Goal: Task Accomplishment & Management: Use online tool/utility

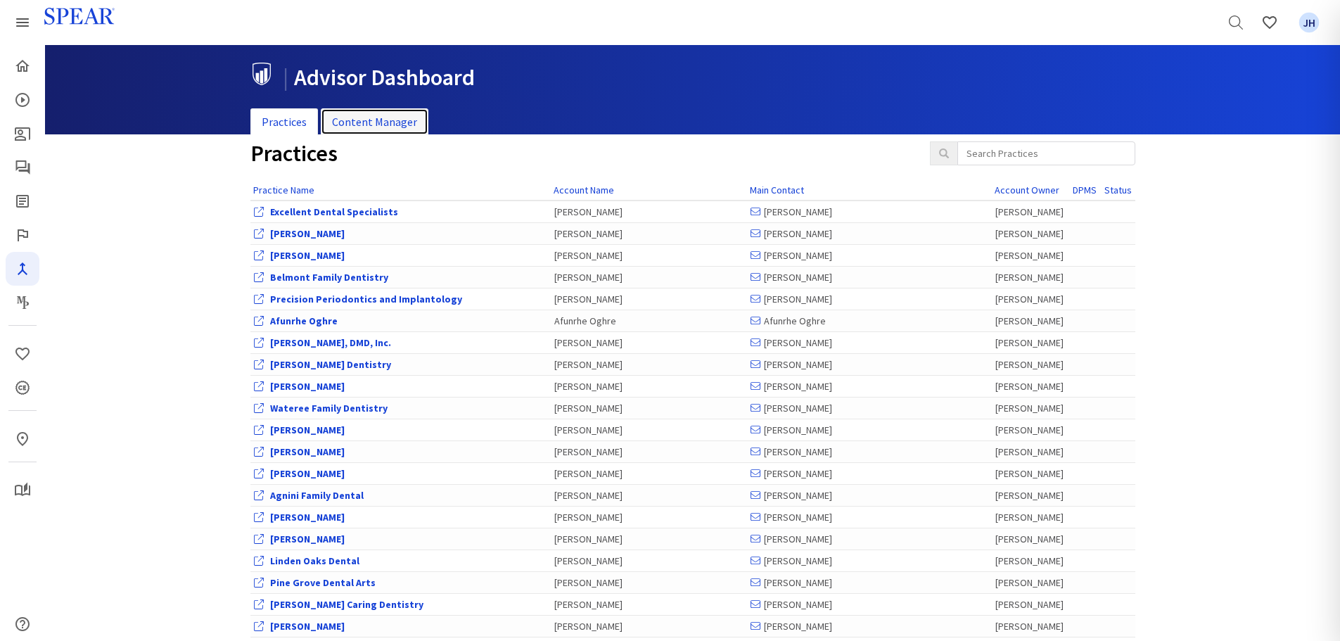
click at [376, 123] on link "Content Manager" at bounding box center [375, 121] width 108 height 27
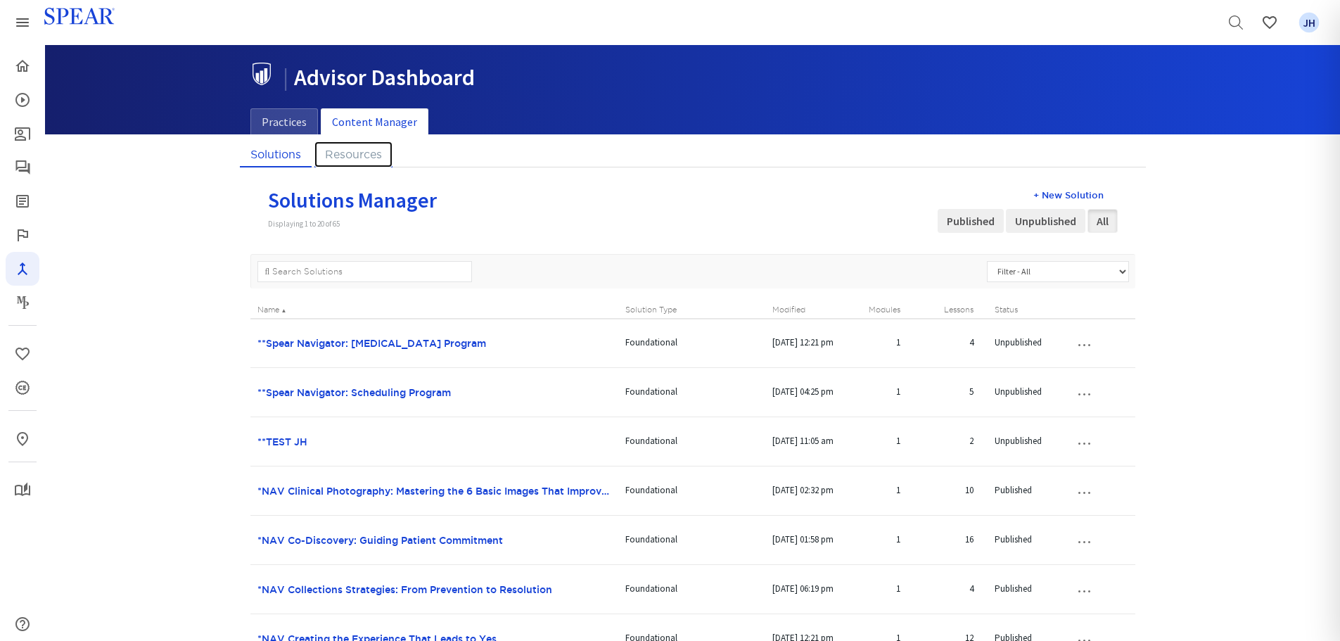
click at [360, 151] on link "Resources" at bounding box center [353, 154] width 78 height 26
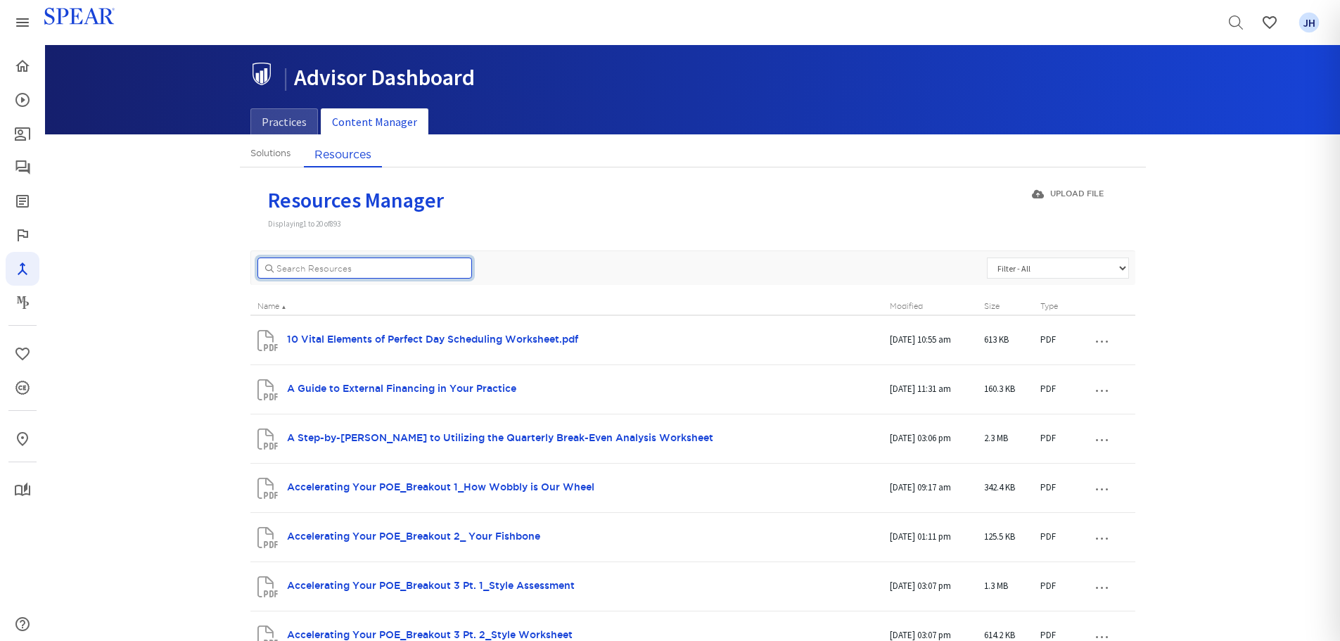
click at [321, 269] on input "..." at bounding box center [364, 267] width 215 height 21
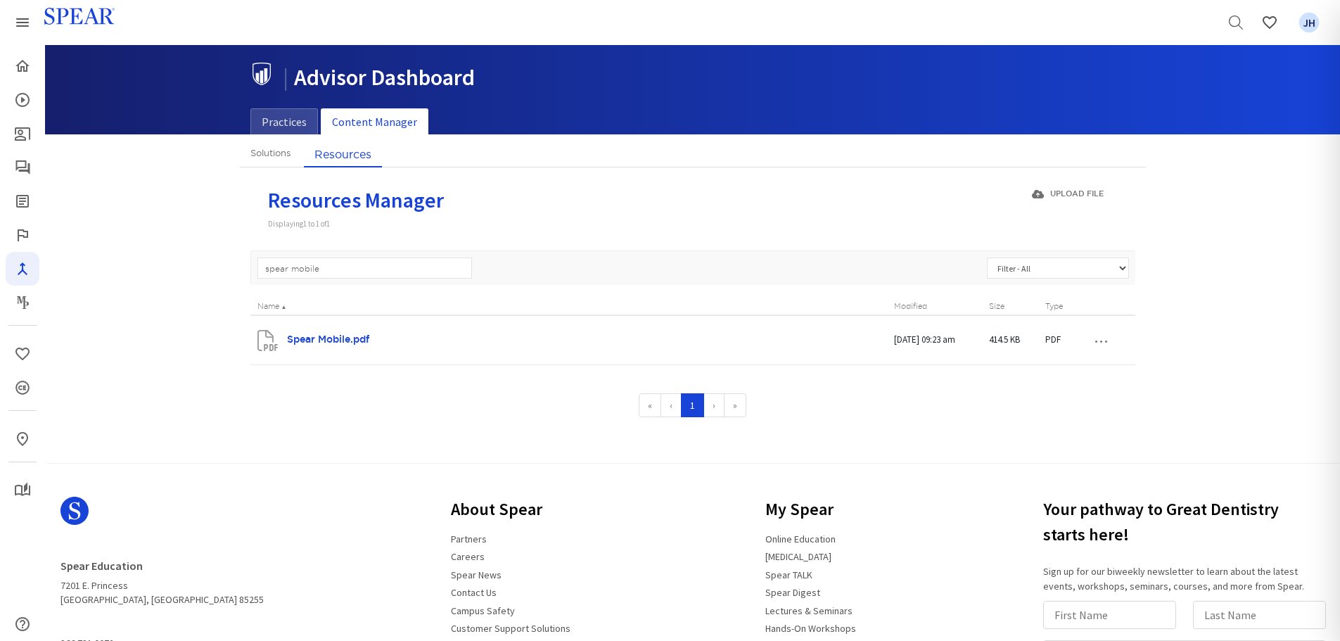
click at [1106, 339] on button "…" at bounding box center [1100, 339] width 31 height 23
click at [1080, 383] on link "Edit / Replace" at bounding box center [1071, 384] width 111 height 18
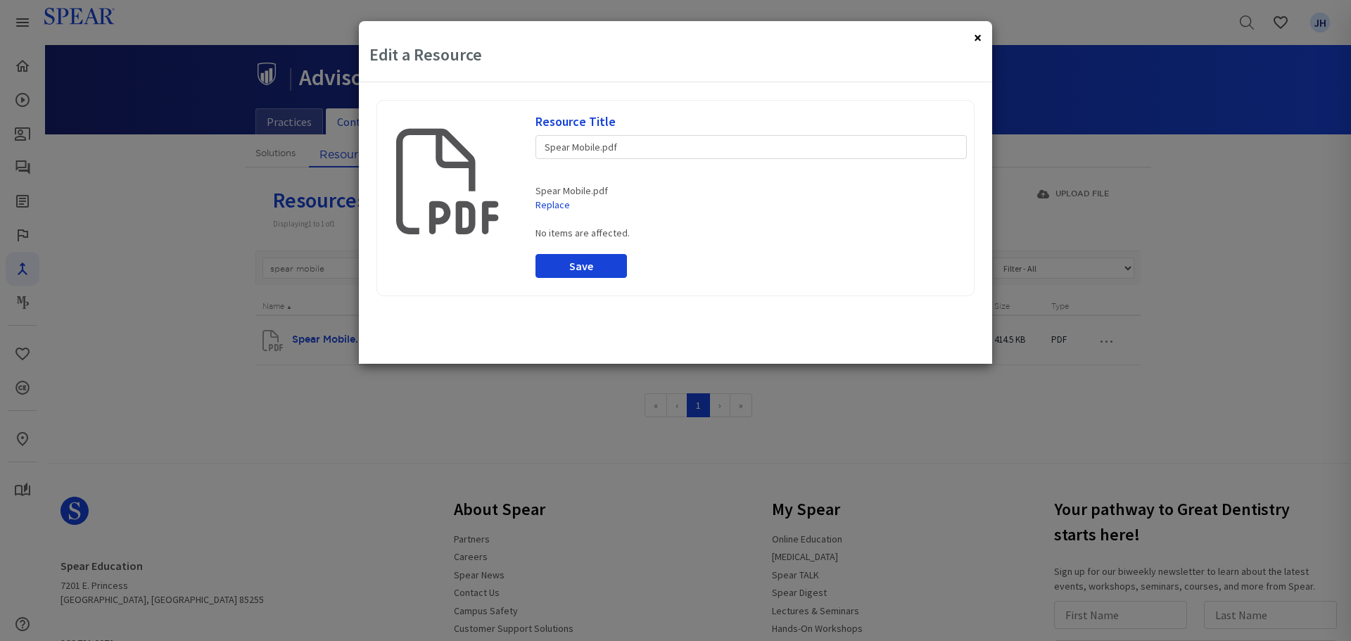
click at [981, 40] on button "×" at bounding box center [978, 37] width 8 height 15
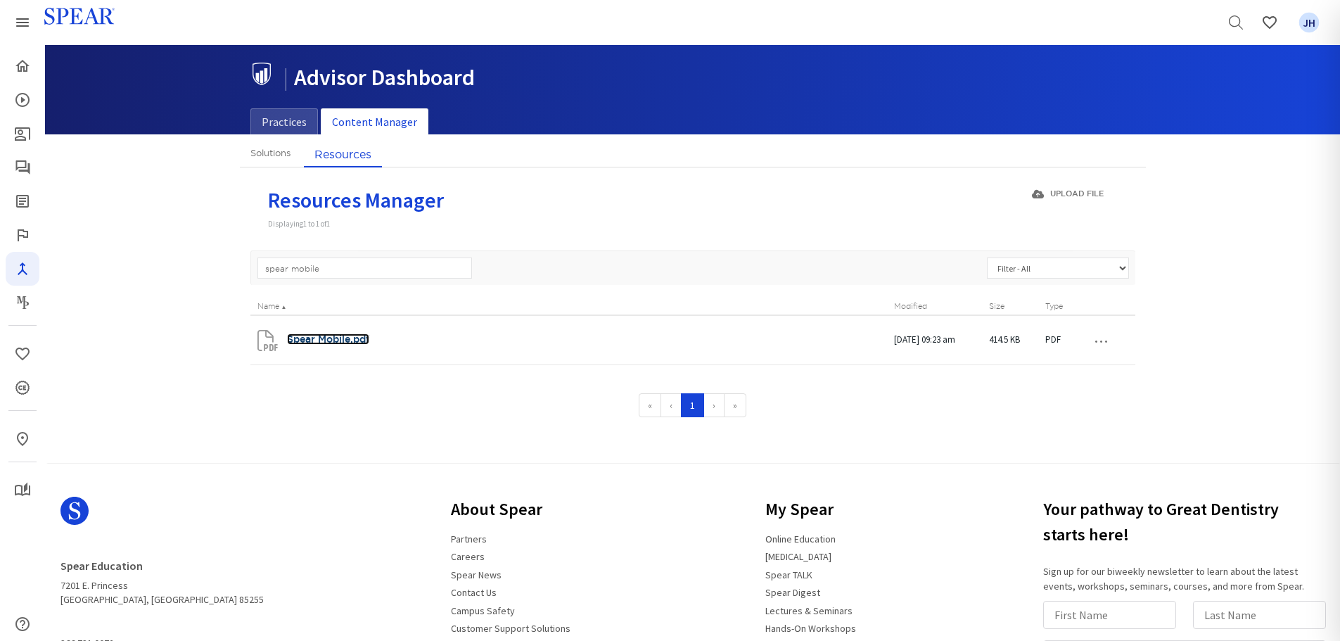
click at [319, 338] on link "Spear Mobile.pdf" at bounding box center [328, 338] width 82 height 11
click at [1099, 342] on button "…" at bounding box center [1100, 339] width 31 height 23
click at [1081, 389] on link "Edit / Replace" at bounding box center [1071, 384] width 111 height 18
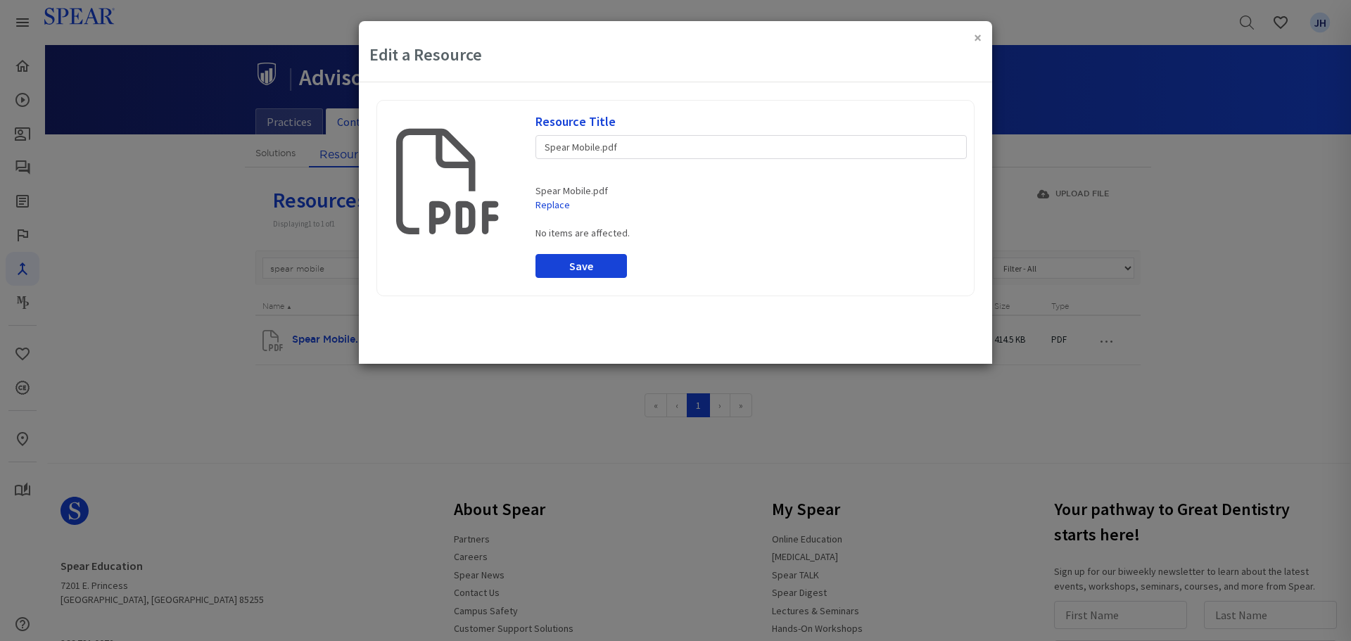
click at [972, 39] on div "× Edit a Resource" at bounding box center [675, 51] width 633 height 61
drag, startPoint x: 977, startPoint y: 36, endPoint x: 910, endPoint y: 49, distance: 68.7
click at [977, 36] on button "×" at bounding box center [978, 37] width 8 height 15
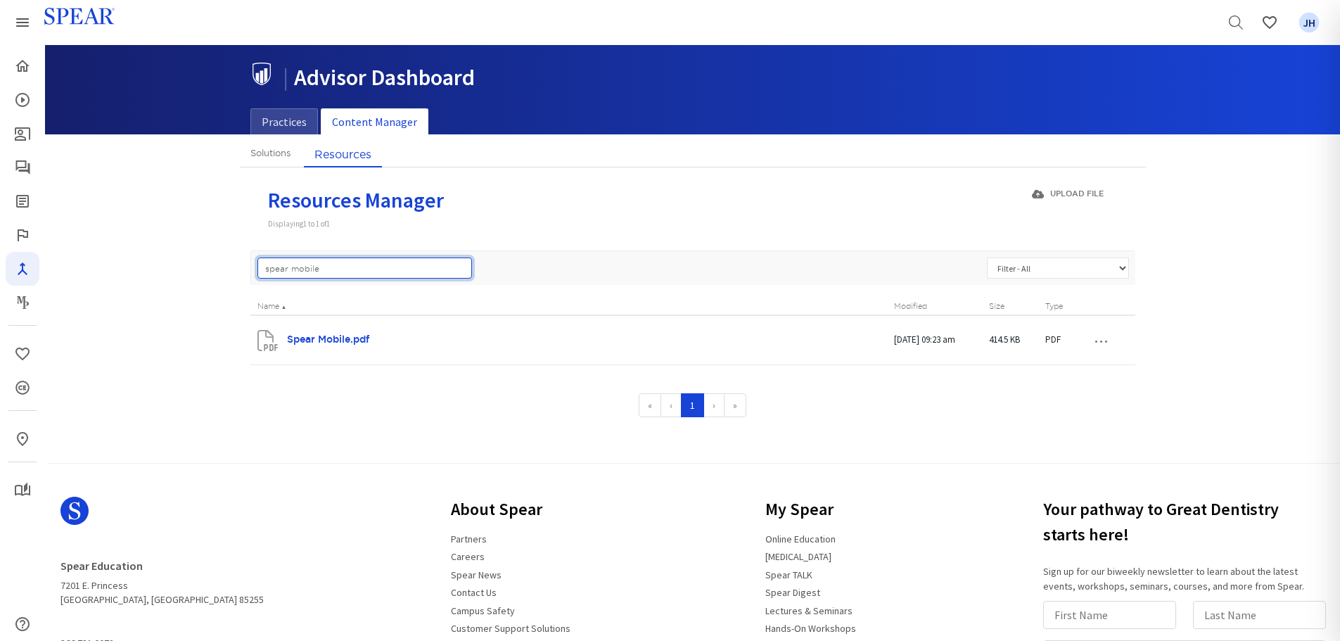
drag, startPoint x: 326, startPoint y: 274, endPoint x: 198, endPoint y: 272, distance: 128.0
click at [198, 272] on div "Solutions Resources Solutions Manager Displaying 1 to 20 of 65 + New Solution P…" at bounding box center [692, 298] width 1295 height 314
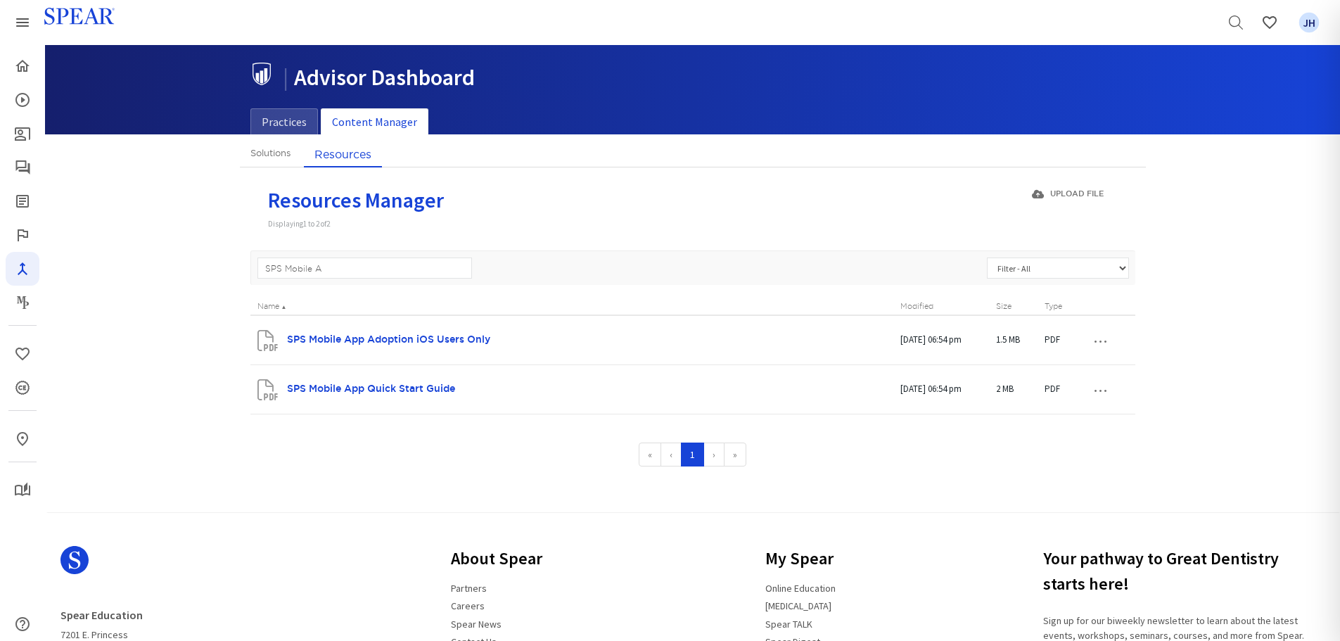
click at [1107, 343] on button "…" at bounding box center [1100, 339] width 31 height 23
click at [1068, 383] on link "Edit / Replace" at bounding box center [1071, 384] width 111 height 18
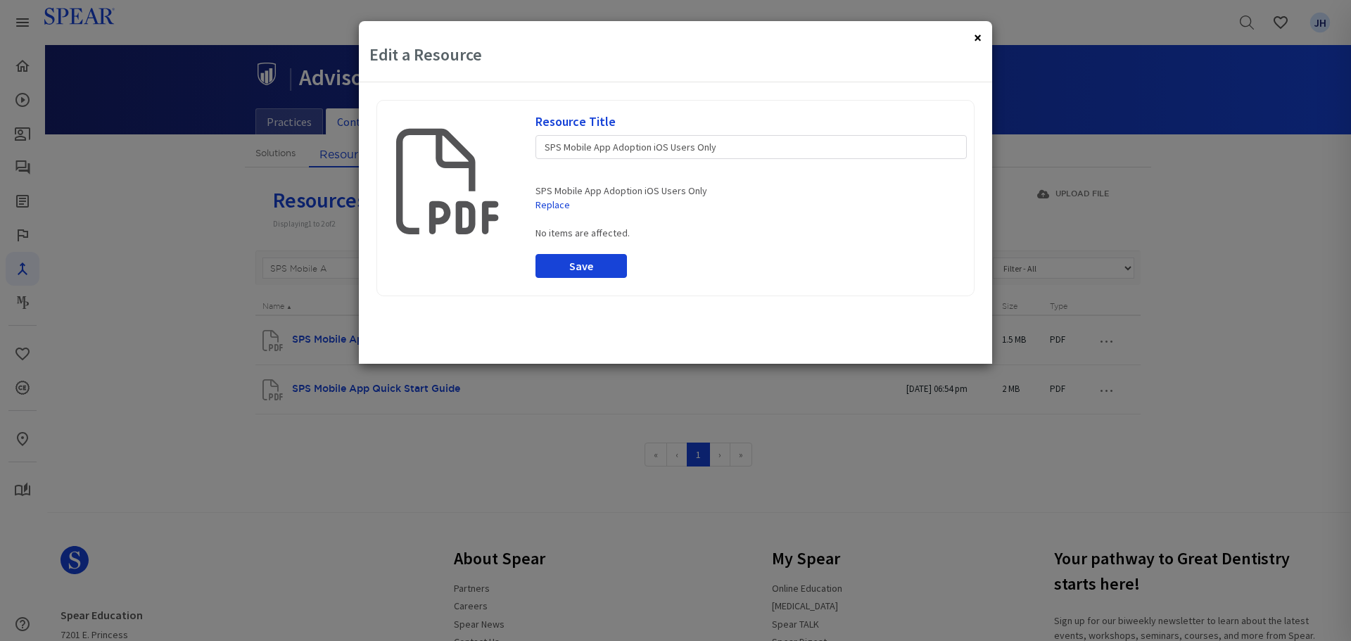
click at [976, 37] on button "×" at bounding box center [978, 37] width 8 height 15
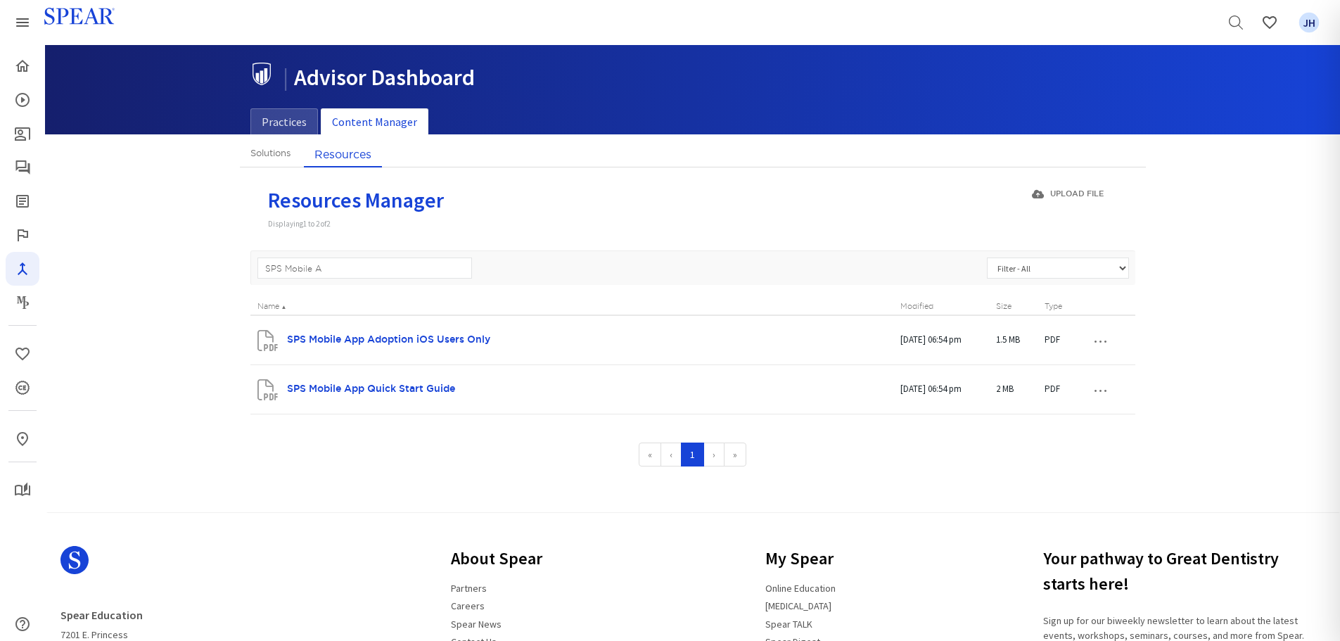
click at [1109, 392] on button "…" at bounding box center [1100, 389] width 31 height 23
click at [1078, 435] on link "Edit / Replace" at bounding box center [1071, 433] width 111 height 18
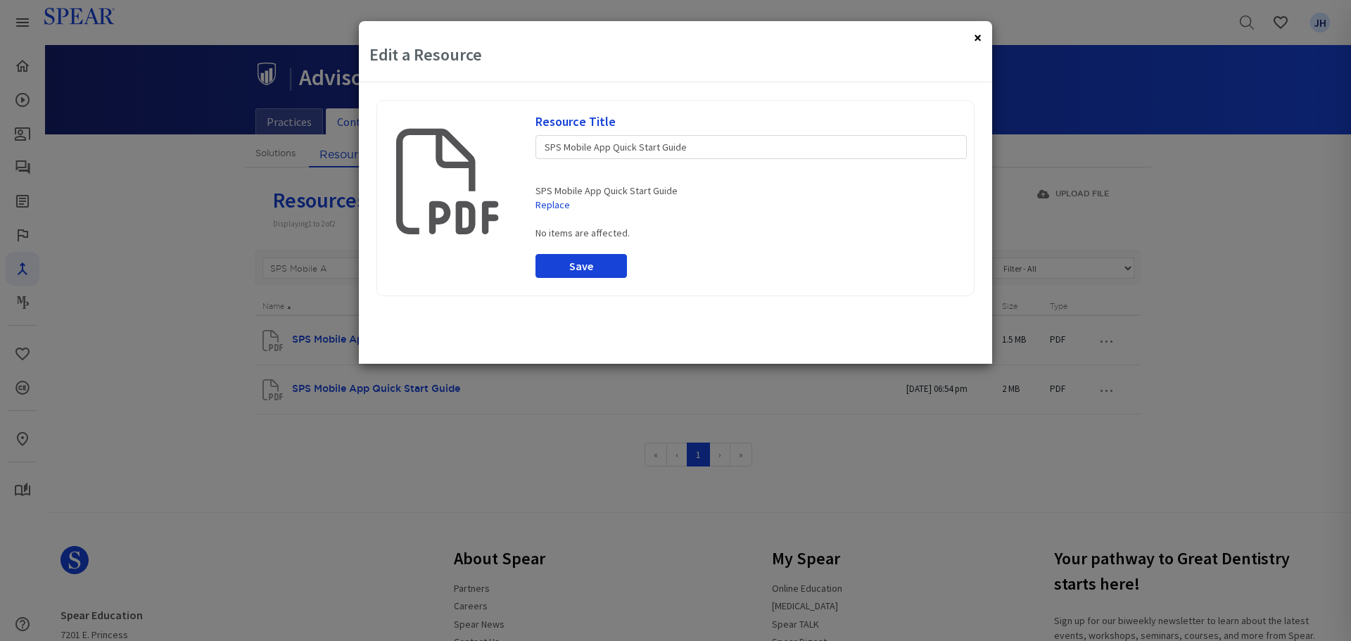
click at [977, 34] on button "×" at bounding box center [978, 37] width 8 height 15
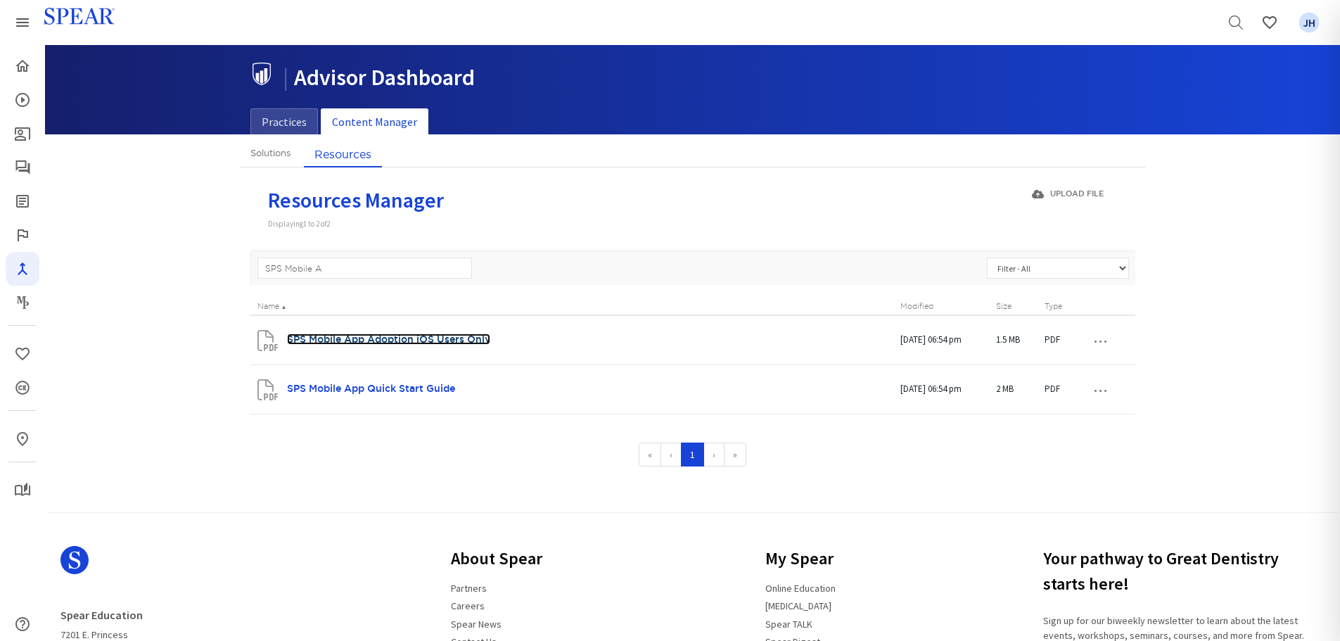
click at [397, 338] on link "SPS Mobile App Adoption iOS Users Only" at bounding box center [388, 338] width 203 height 11
drag, startPoint x: 406, startPoint y: 386, endPoint x: 308, endPoint y: 411, distance: 101.0
click at [406, 386] on link "SPS Mobile App Quick Start Guide" at bounding box center [371, 388] width 168 height 11
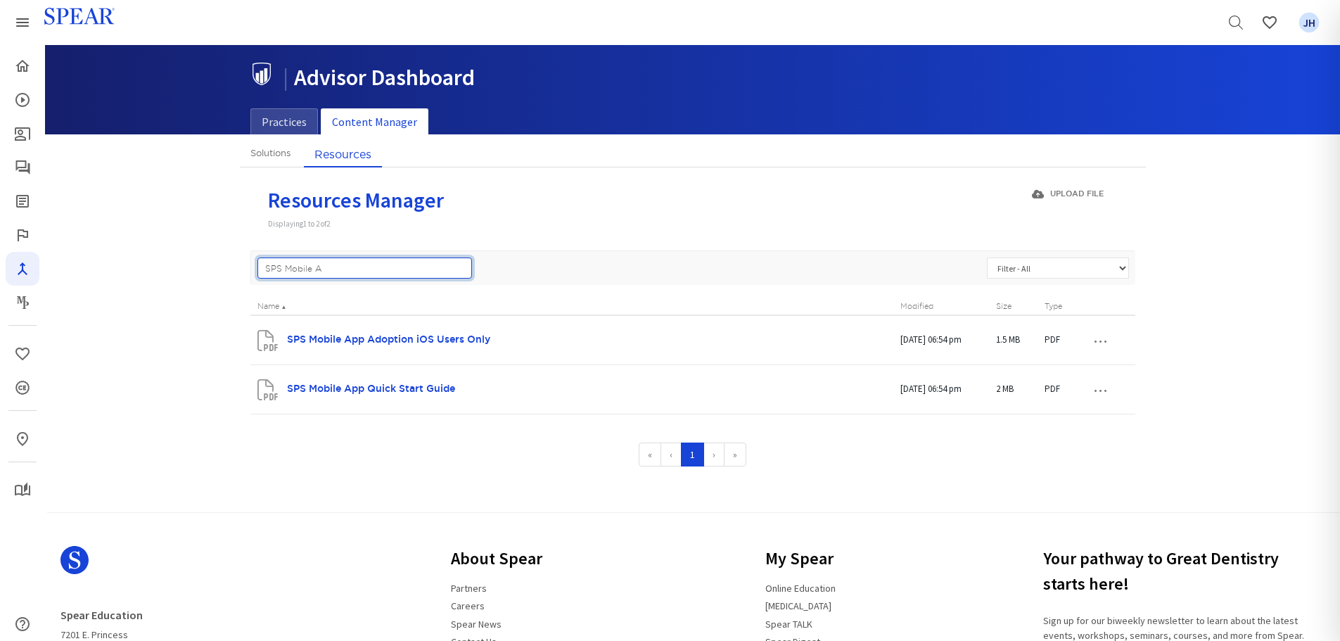
drag, startPoint x: 307, startPoint y: 267, endPoint x: 322, endPoint y: 268, distance: 14.8
click at [307, 267] on input "SPS Mobile A" at bounding box center [364, 267] width 215 height 21
click at [338, 269] on input "SPS Mobile A" at bounding box center [364, 267] width 215 height 21
drag, startPoint x: 337, startPoint y: 268, endPoint x: 295, endPoint y: 269, distance: 42.2
click at [295, 269] on input "SPS Mobile A" at bounding box center [364, 267] width 215 height 21
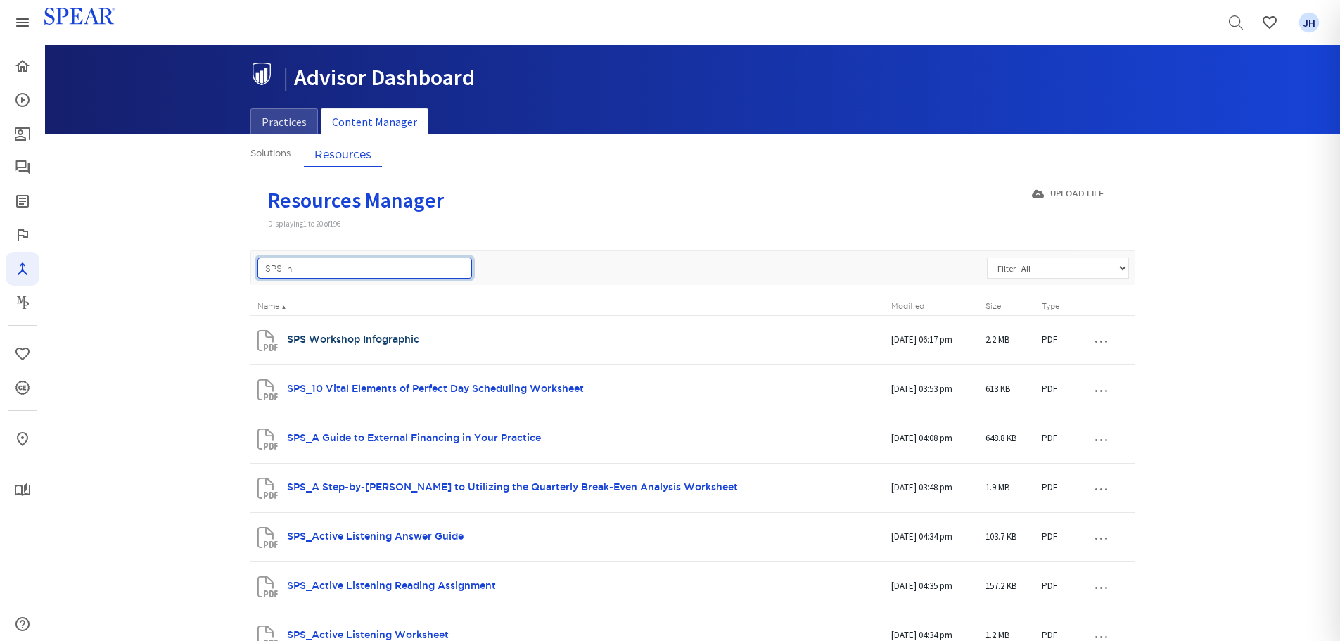
type input "SPS In"
click at [361, 343] on link "SPS Workshop Infographic" at bounding box center [353, 338] width 132 height 11
click at [1102, 340] on button "…" at bounding box center [1100, 339] width 31 height 23
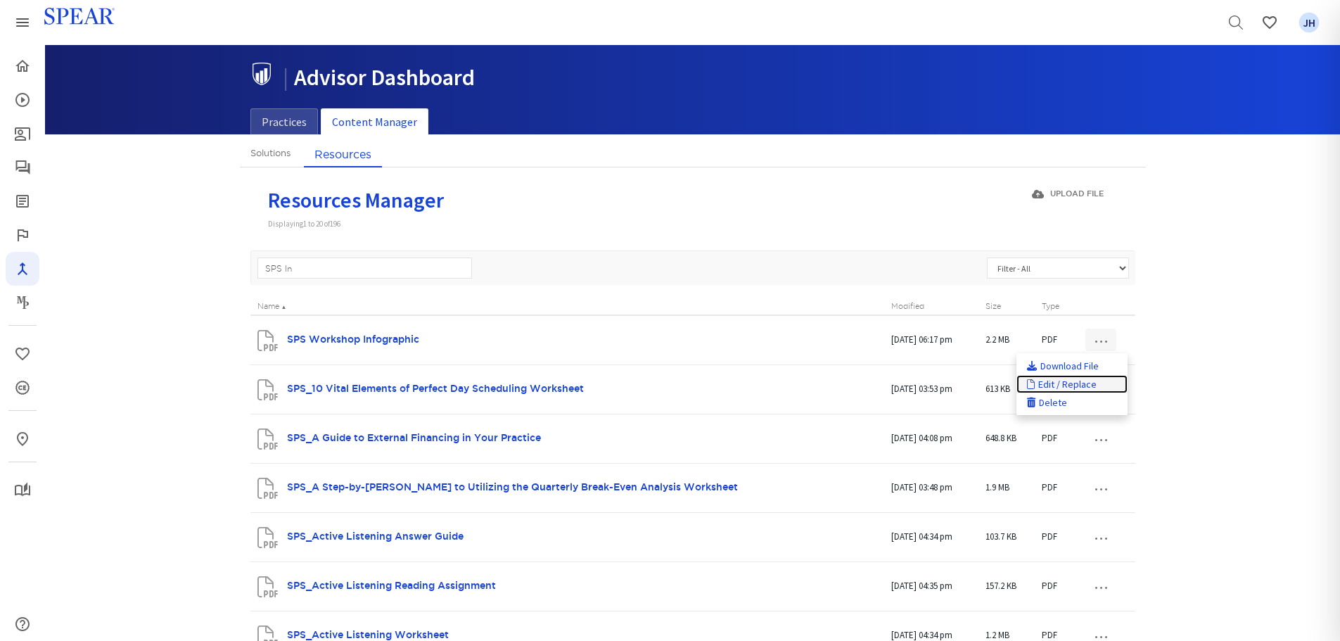
click at [1090, 383] on link "Edit / Replace" at bounding box center [1071, 384] width 111 height 18
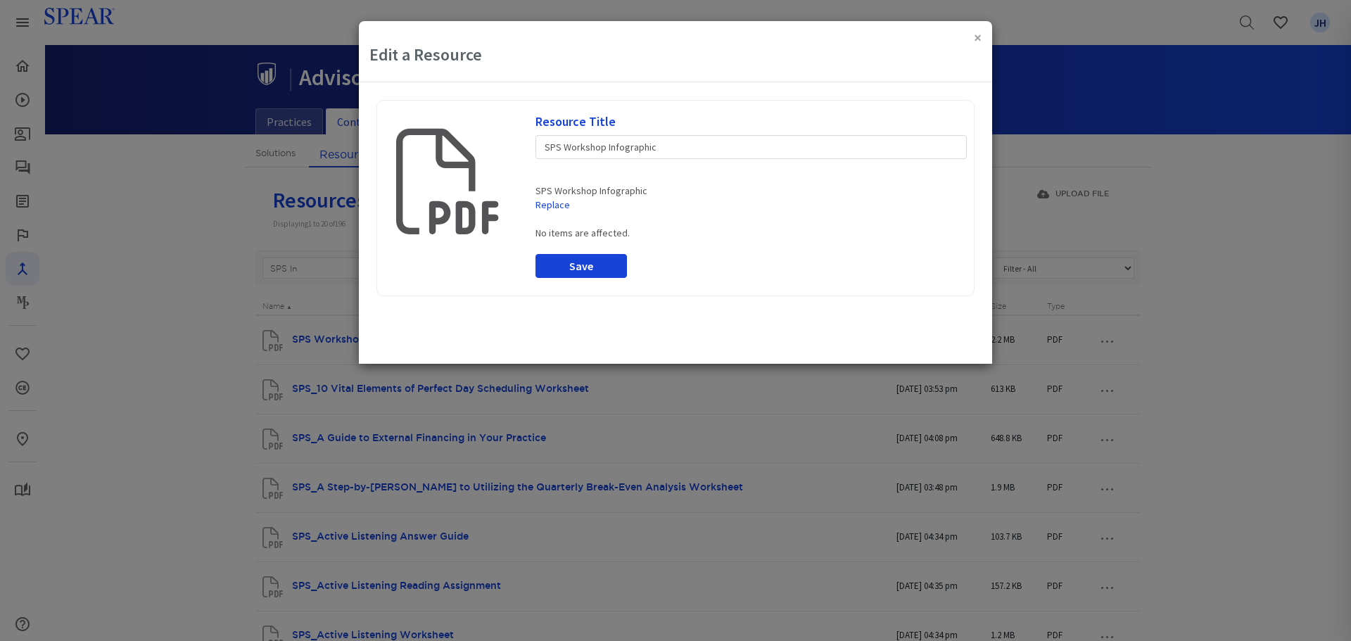
click at [902, 42] on div "× Edit a Resource" at bounding box center [675, 51] width 633 height 61
drag, startPoint x: 684, startPoint y: 150, endPoint x: 523, endPoint y: 143, distance: 161.2
click at [523, 143] on div "Resource Title SPS Workshop Infographic Drop file here to upload a new resource…" at bounding box center [676, 198] width 604 height 181
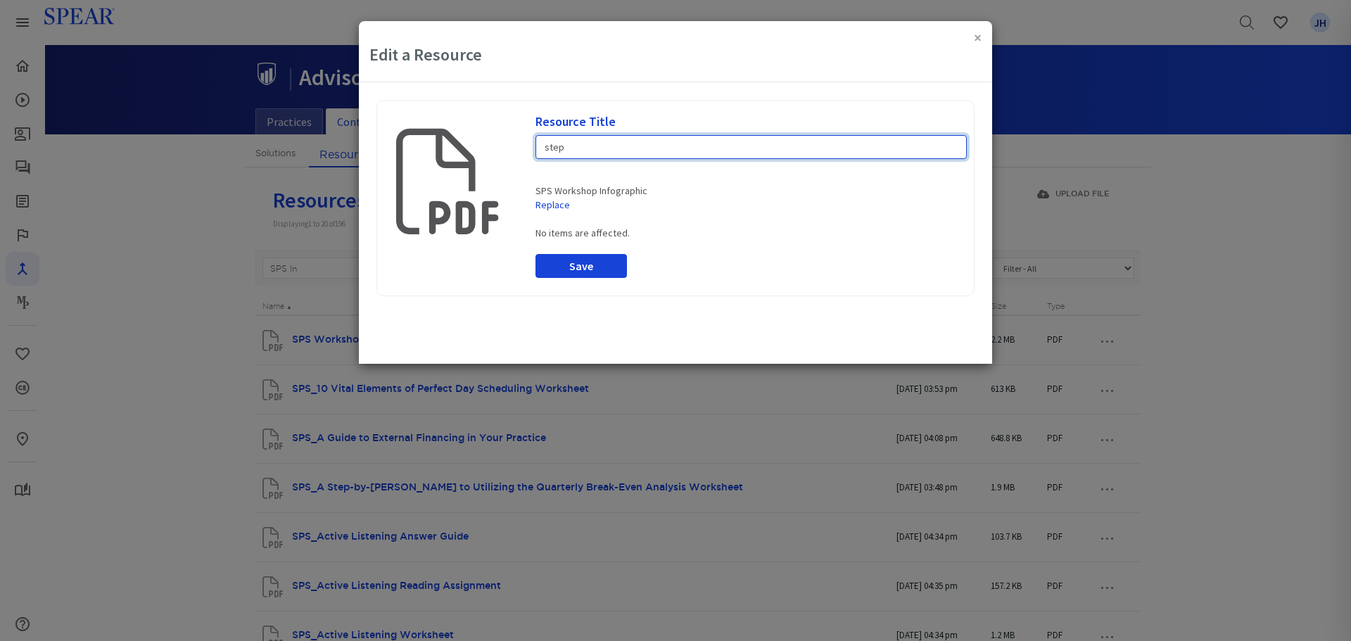
type input "step"
click at [981, 36] on div "× Edit a Resource" at bounding box center [675, 51] width 633 height 61
drag, startPoint x: 409, startPoint y: 146, endPoint x: 366, endPoint y: 143, distance: 43.0
click at [367, 146] on div "Loading Resource Title step Drop file here to upload a new resource, or Select …" at bounding box center [675, 222] width 633 height 281
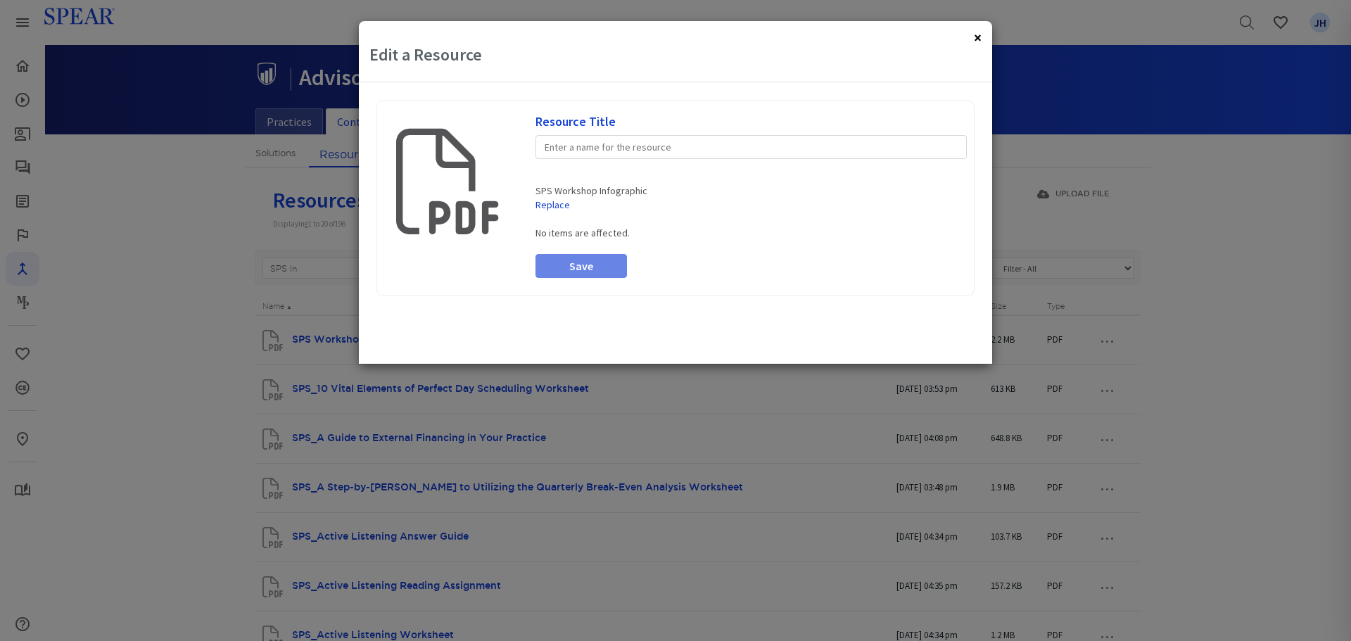
click at [976, 39] on button "×" at bounding box center [978, 37] width 8 height 15
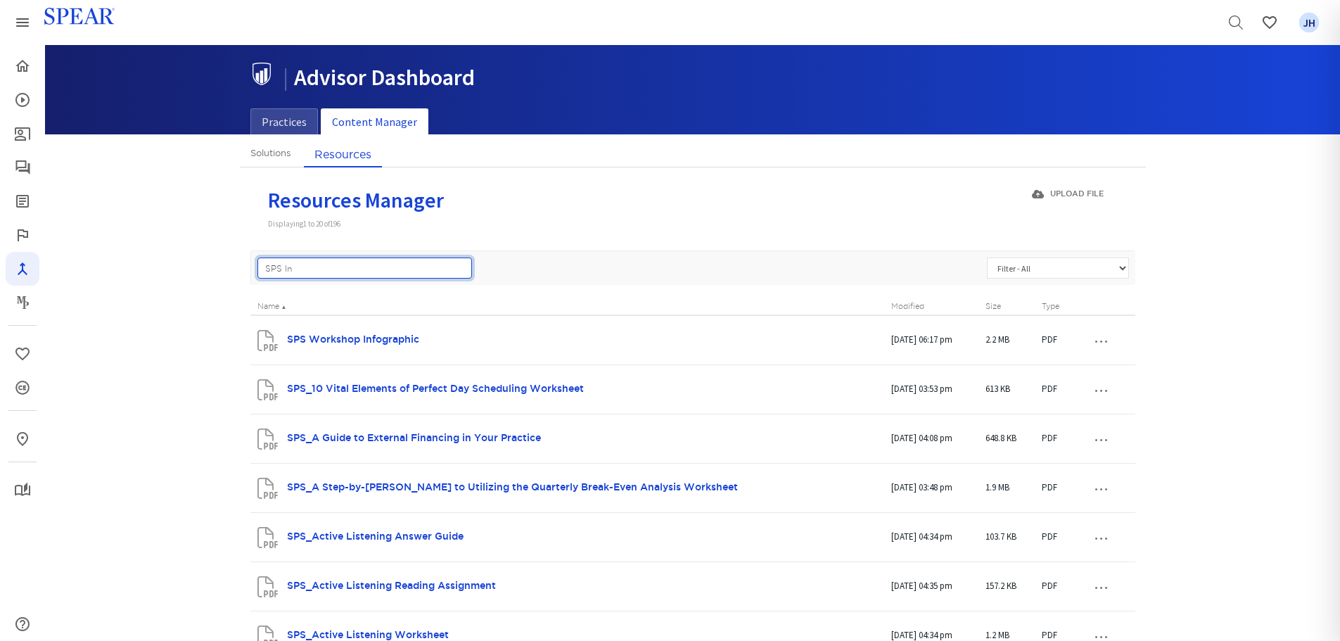
click at [314, 265] on input "SPS In" at bounding box center [364, 267] width 215 height 21
drag, startPoint x: 311, startPoint y: 266, endPoint x: 224, endPoint y: 264, distance: 87.2
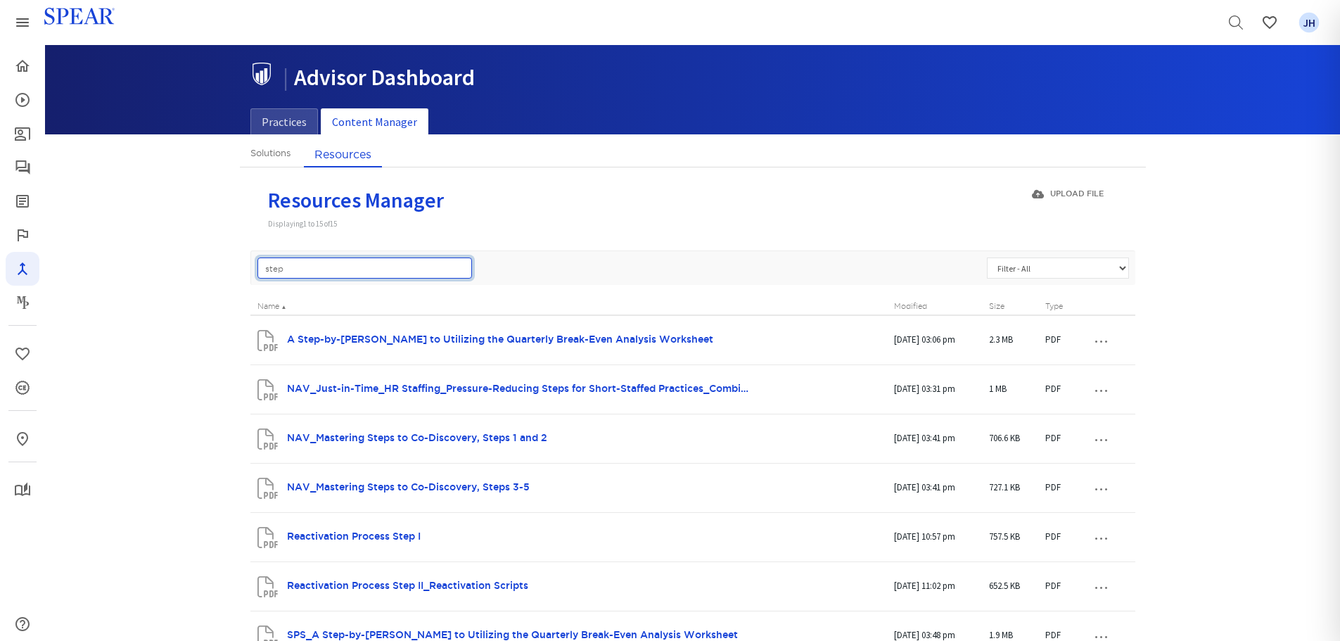
drag, startPoint x: 319, startPoint y: 258, endPoint x: 229, endPoint y: 259, distance: 89.3
click at [229, 259] on div "Solutions Resources Solutions Manager Displaying 1 to 20 of 65 + New Solution P…" at bounding box center [692, 642] width 1295 height 1003
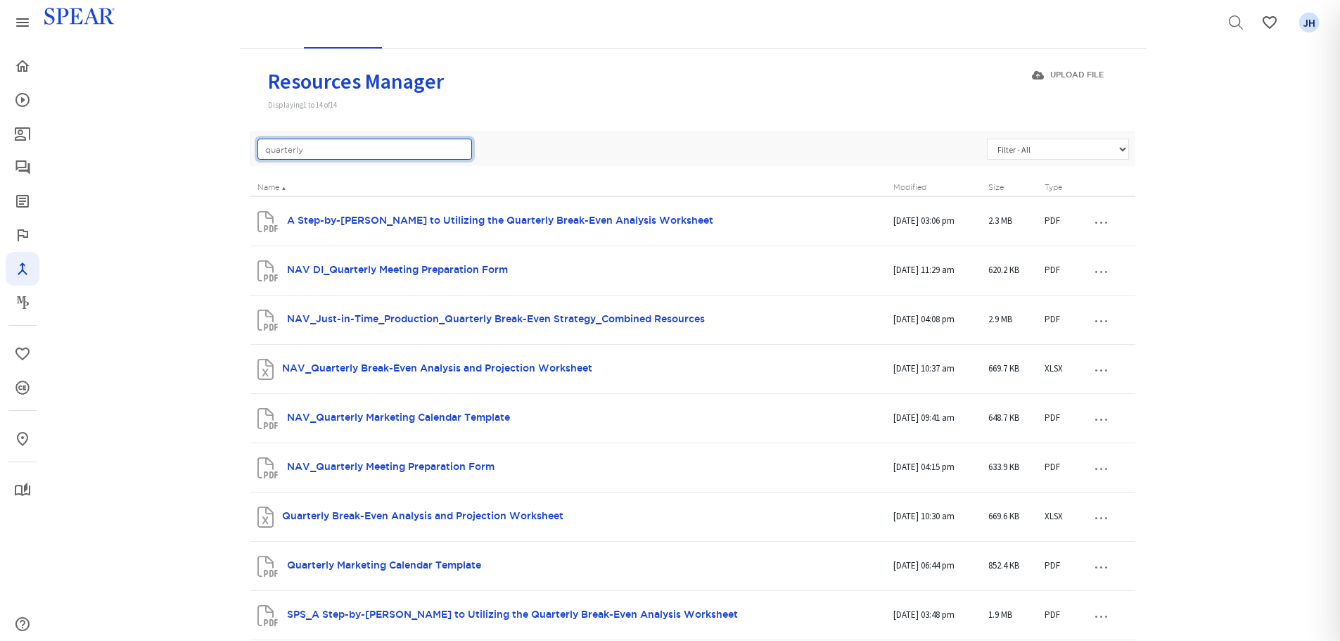
scroll to position [122, 0]
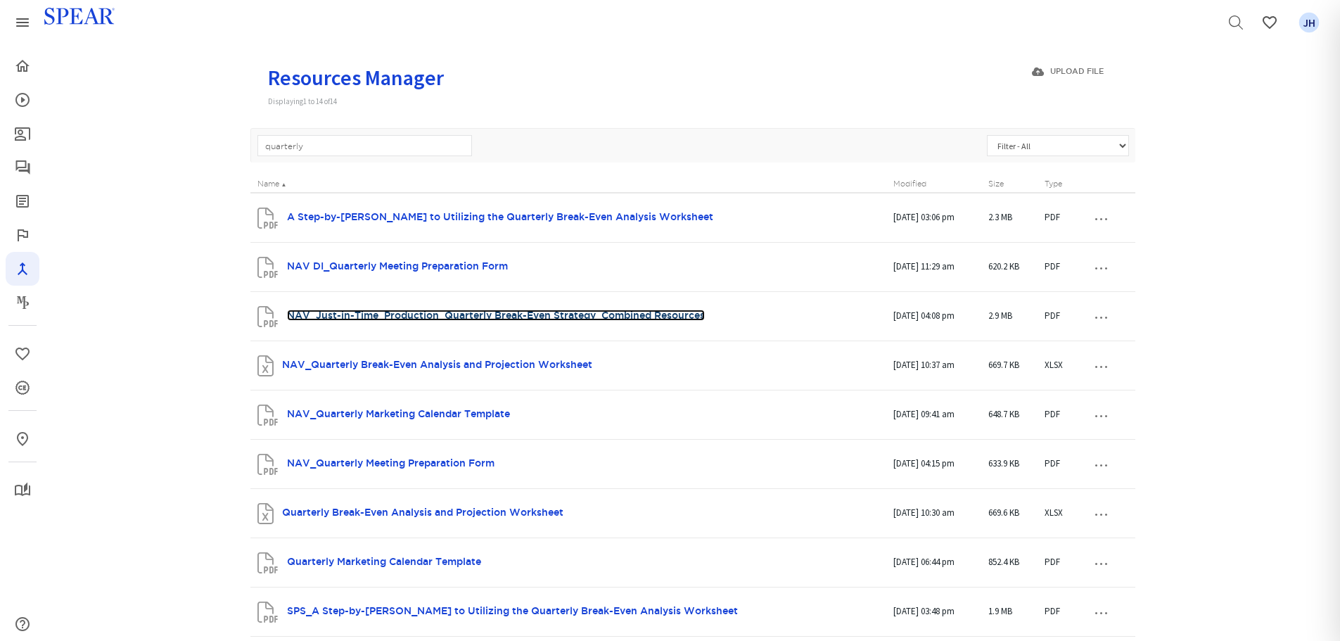
click at [601, 313] on link "NAV_Just-in-Time_Production_Quarterly Break-Even Strategy_Combined Resources" at bounding box center [496, 315] width 418 height 11
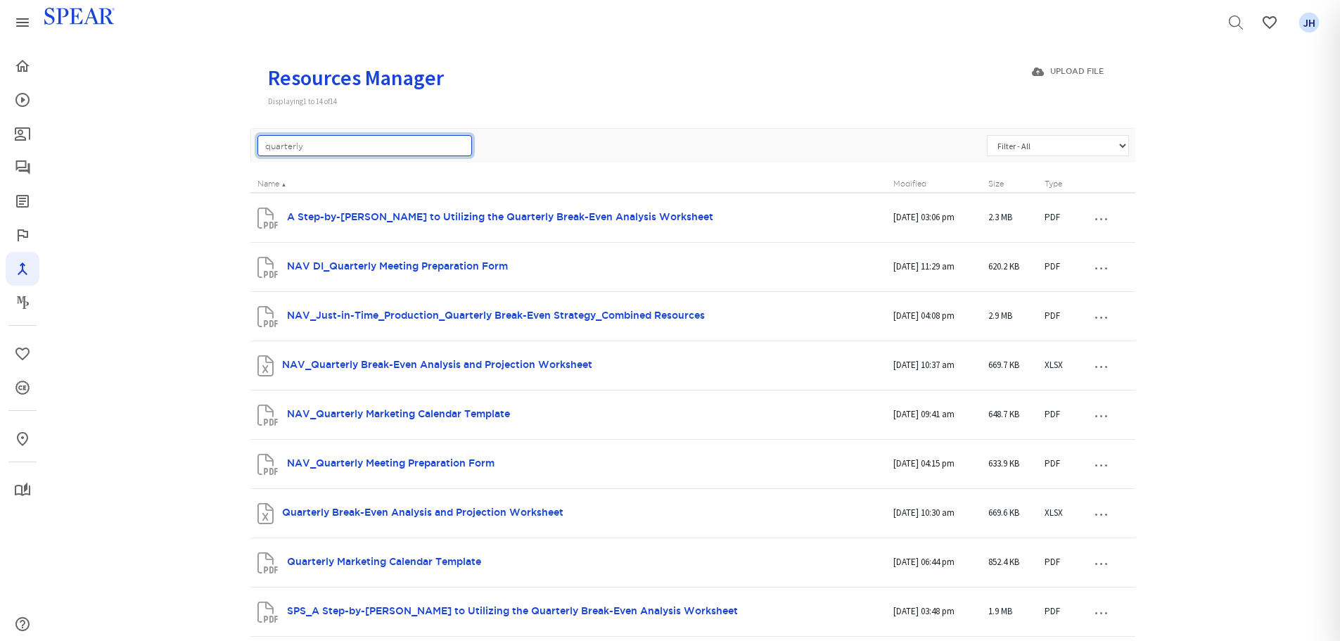
drag, startPoint x: 322, startPoint y: 145, endPoint x: 120, endPoint y: 143, distance: 202.6
click at [120, 143] on div "Solutions Resources Solutions Manager Displaying 1 to 20 of 65 + New Solution P…" at bounding box center [692, 496] width 1295 height 954
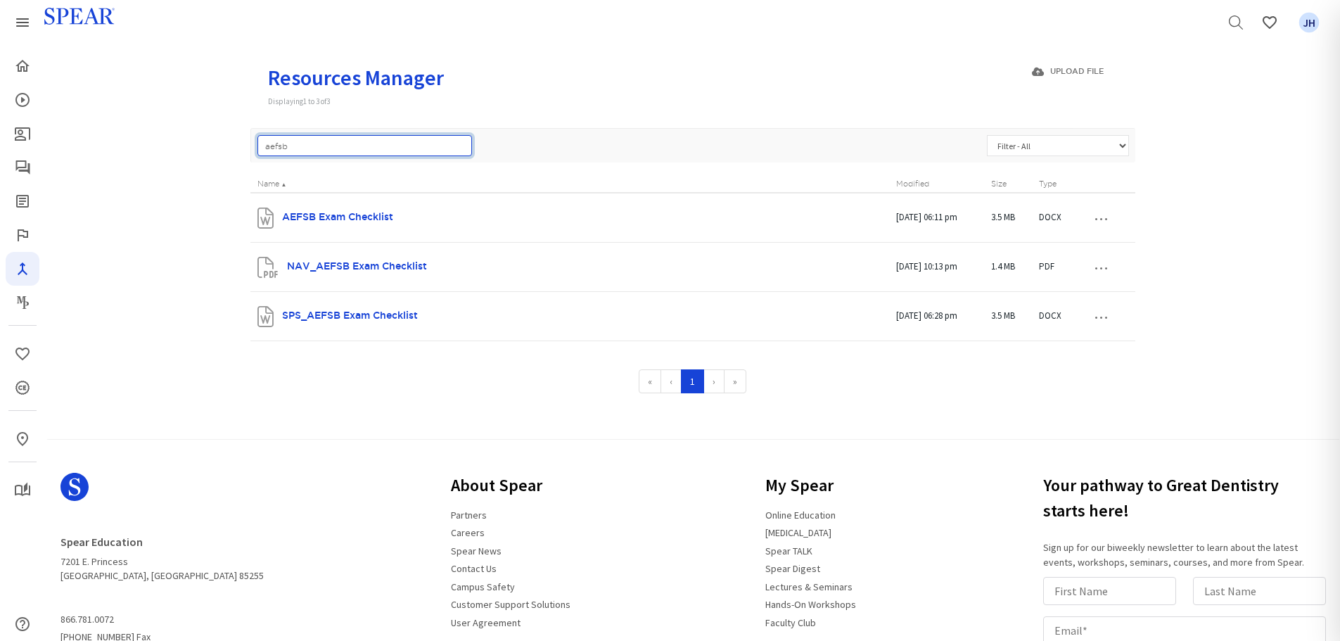
drag, startPoint x: 303, startPoint y: 145, endPoint x: 193, endPoint y: 146, distance: 110.4
click at [193, 146] on div "Solutions Resources Solutions Manager Displaying 1 to 20 of 65 + New Solution P…" at bounding box center [692, 225] width 1295 height 412
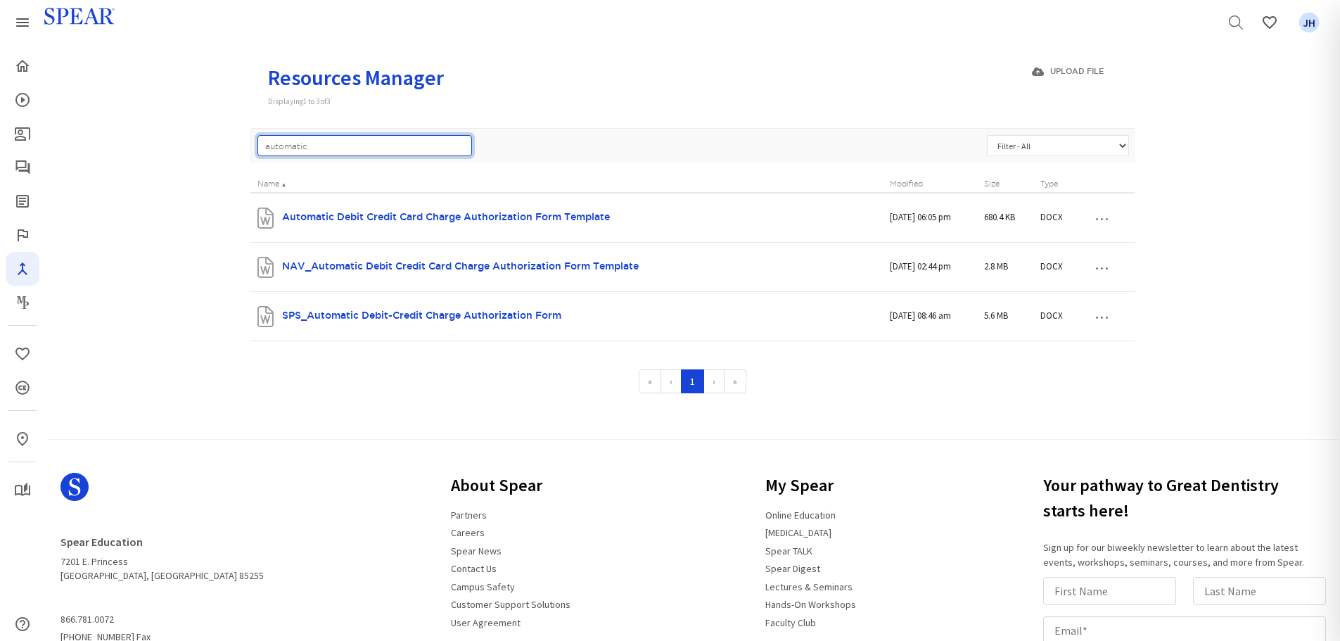
drag, startPoint x: 317, startPoint y: 143, endPoint x: 188, endPoint y: 153, distance: 129.9
click at [188, 153] on div "Solutions Resources Solutions Manager Displaying 1 to 20 of 65 + New Solution P…" at bounding box center [692, 225] width 1295 height 412
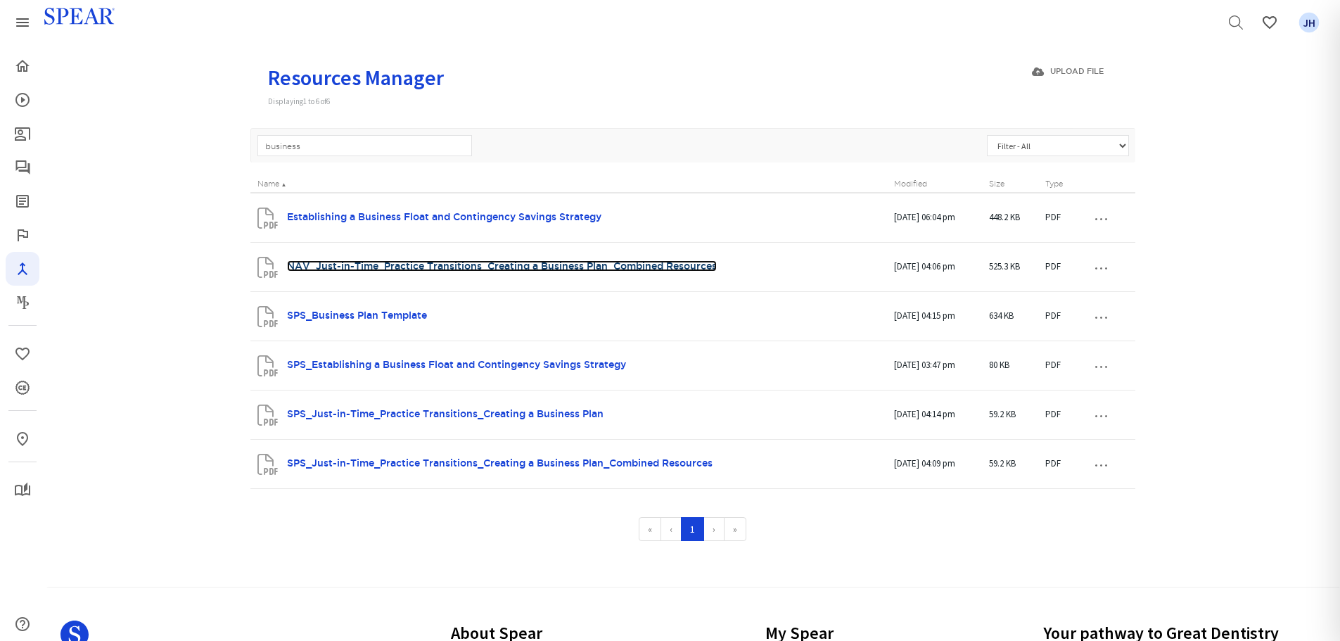
click at [445, 266] on link "NAV_Just-in-Time_Practice Transitions_Creating a Business Plan_Combined Resourc…" at bounding box center [502, 265] width 430 height 11
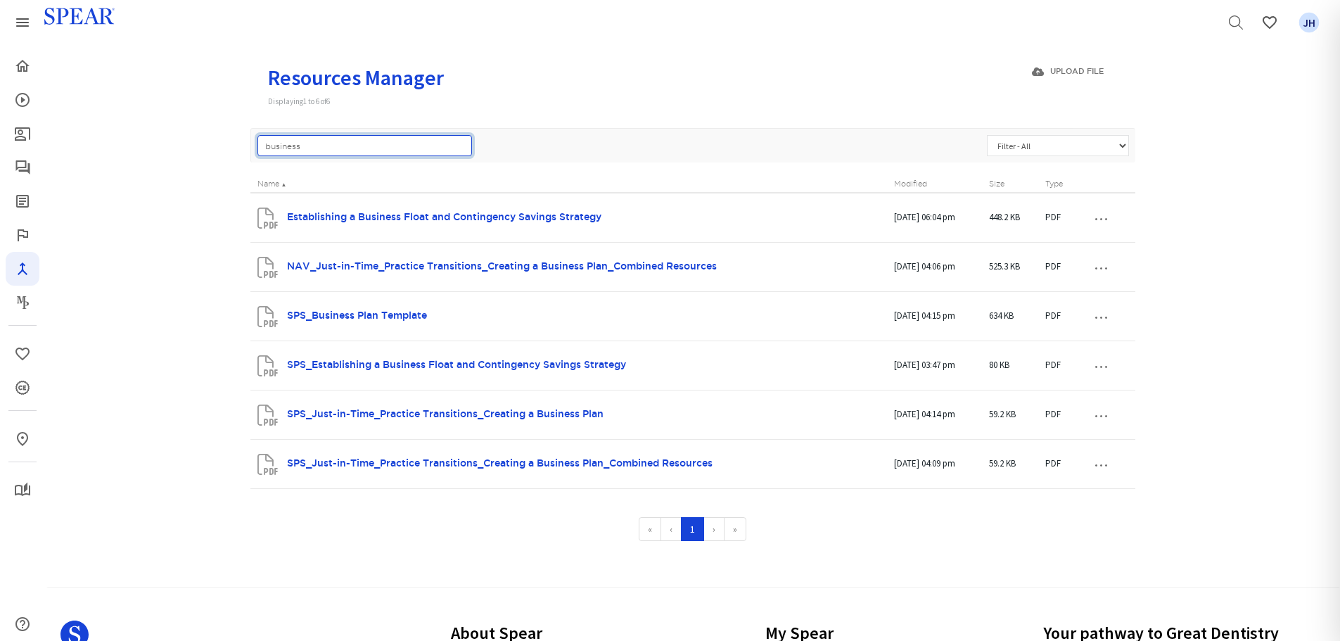
drag, startPoint x: 312, startPoint y: 152, endPoint x: 177, endPoint y: 150, distance: 134.4
click at [176, 153] on div "Solutions Resources Solutions Manager Displaying 1 to 20 of 65 + New Solution P…" at bounding box center [692, 299] width 1295 height 560
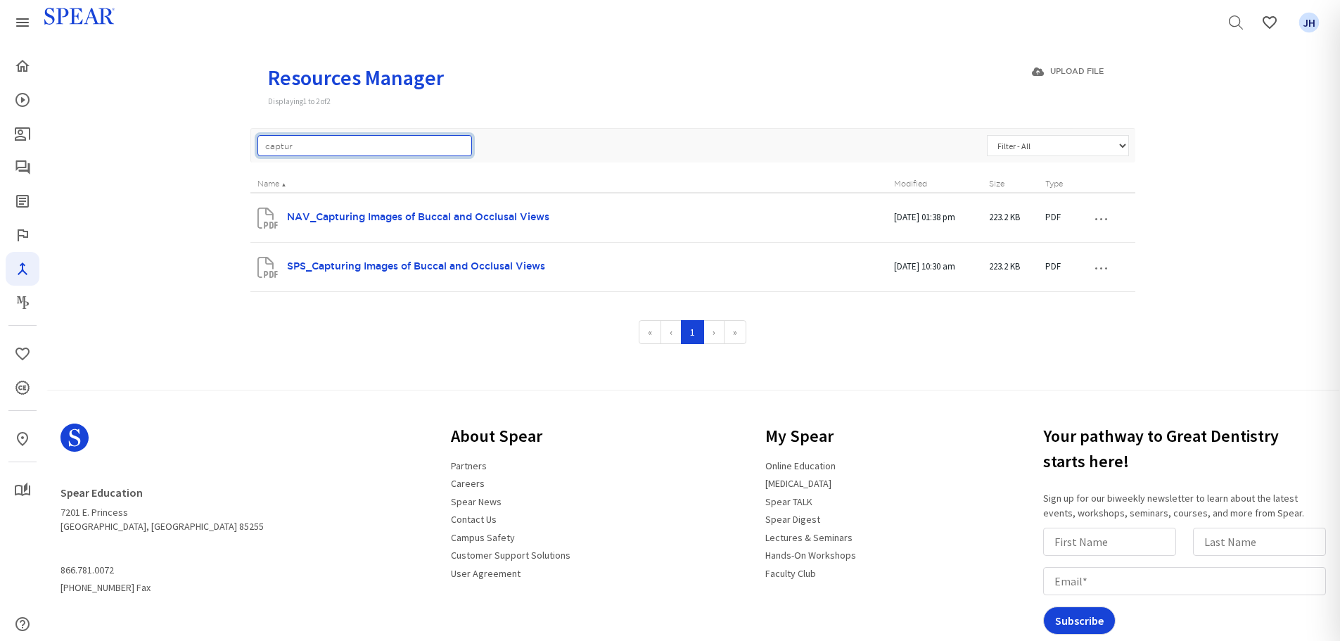
drag, startPoint x: 310, startPoint y: 149, endPoint x: 217, endPoint y: 140, distance: 92.6
click at [217, 140] on div "Solutions Resources Solutions Manager Displaying 1 to 20 of 65 + New Solution P…" at bounding box center [692, 200] width 1295 height 363
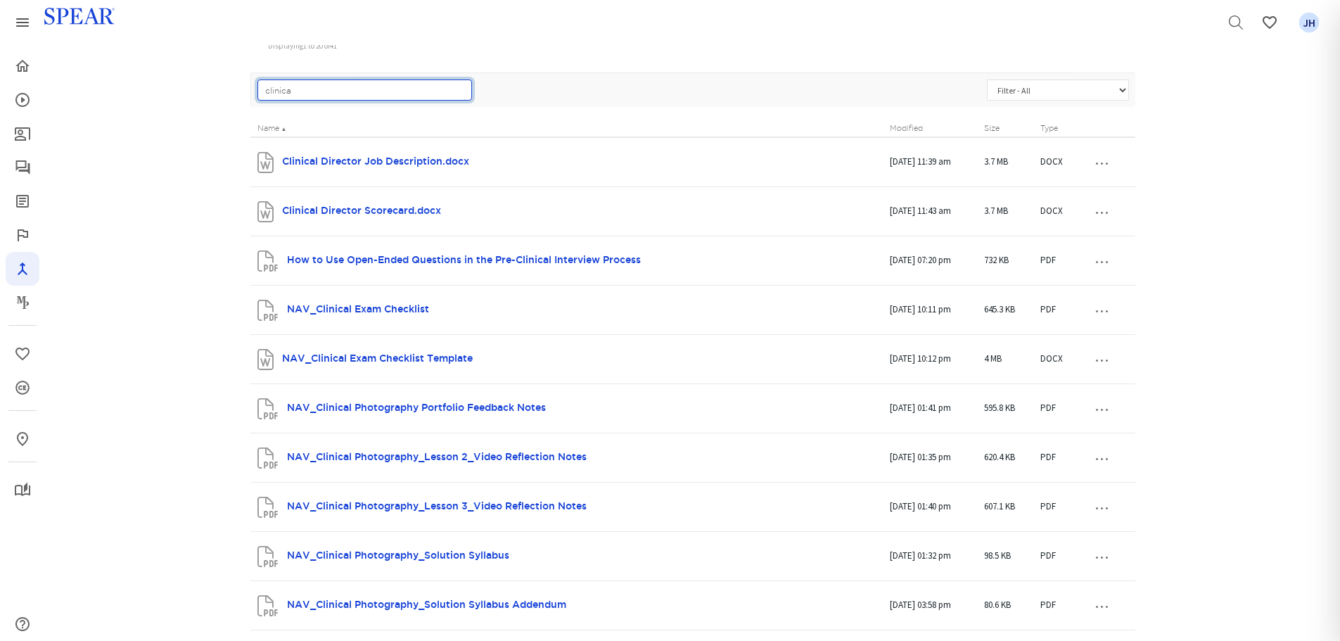
scroll to position [0, 0]
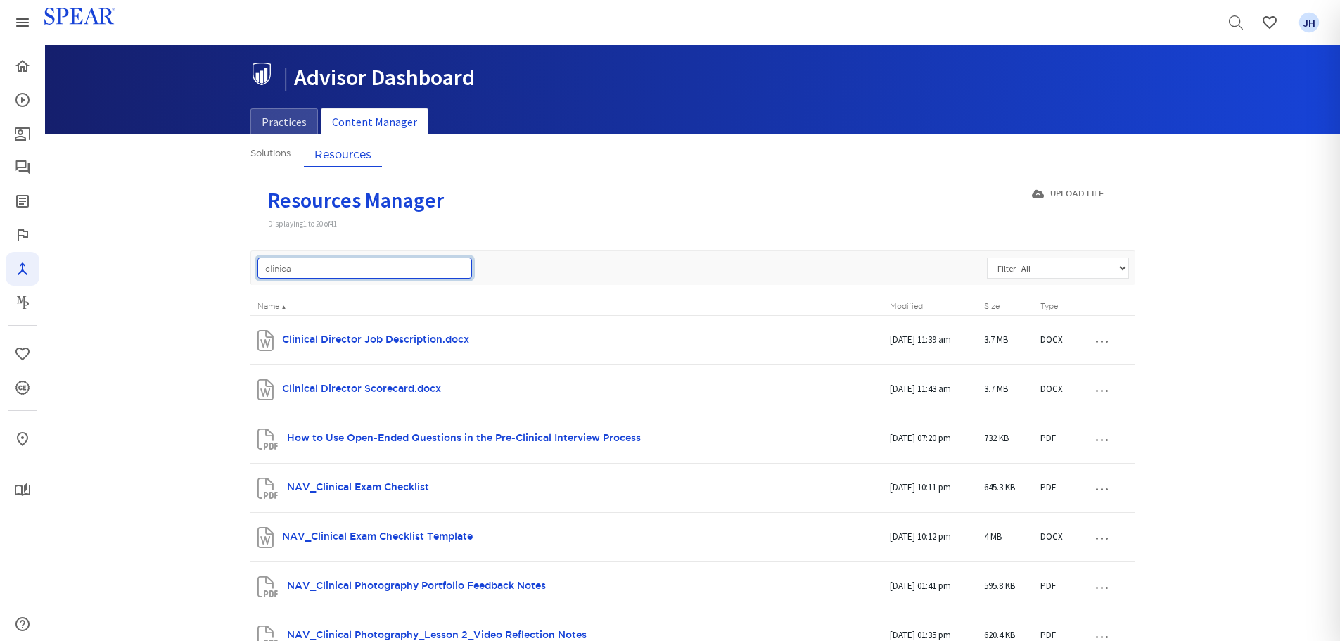
drag, startPoint x: 327, startPoint y: 275, endPoint x: 185, endPoint y: 273, distance: 142.1
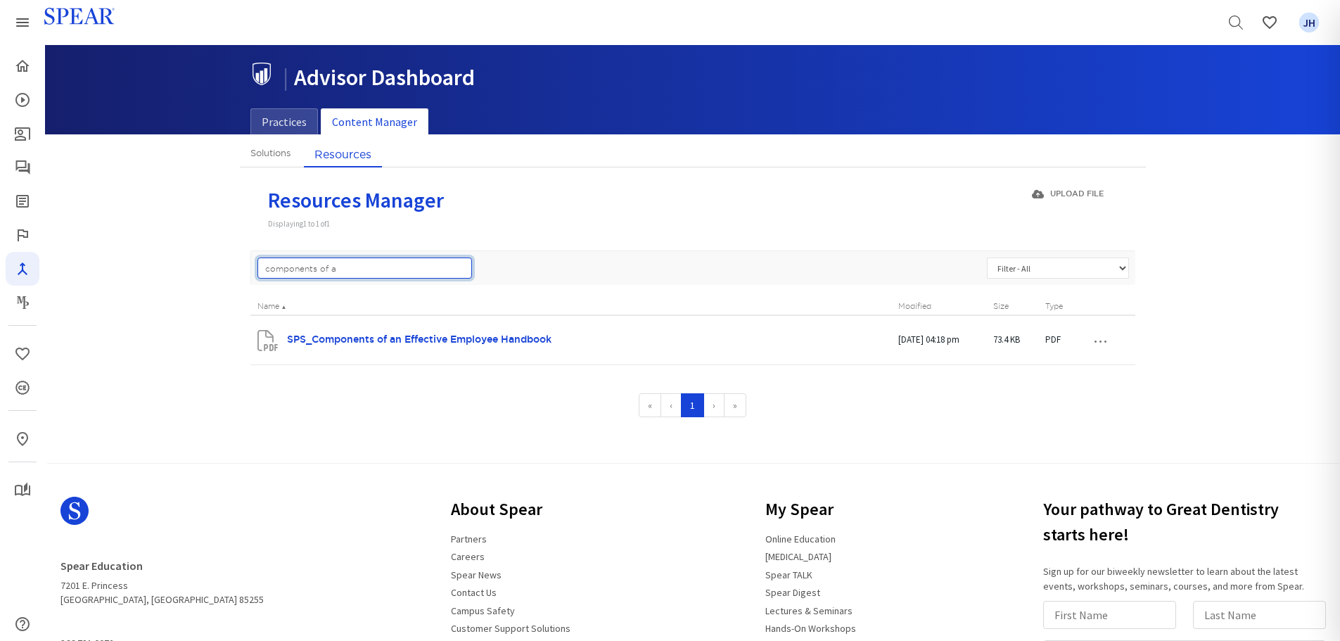
drag, startPoint x: 343, startPoint y: 269, endPoint x: 241, endPoint y: 273, distance: 102.8
click at [241, 273] on div "Solutions Resources Solutions Manager Displaying 1 to 20 of 65 + New Solution P…" at bounding box center [693, 298] width 906 height 314
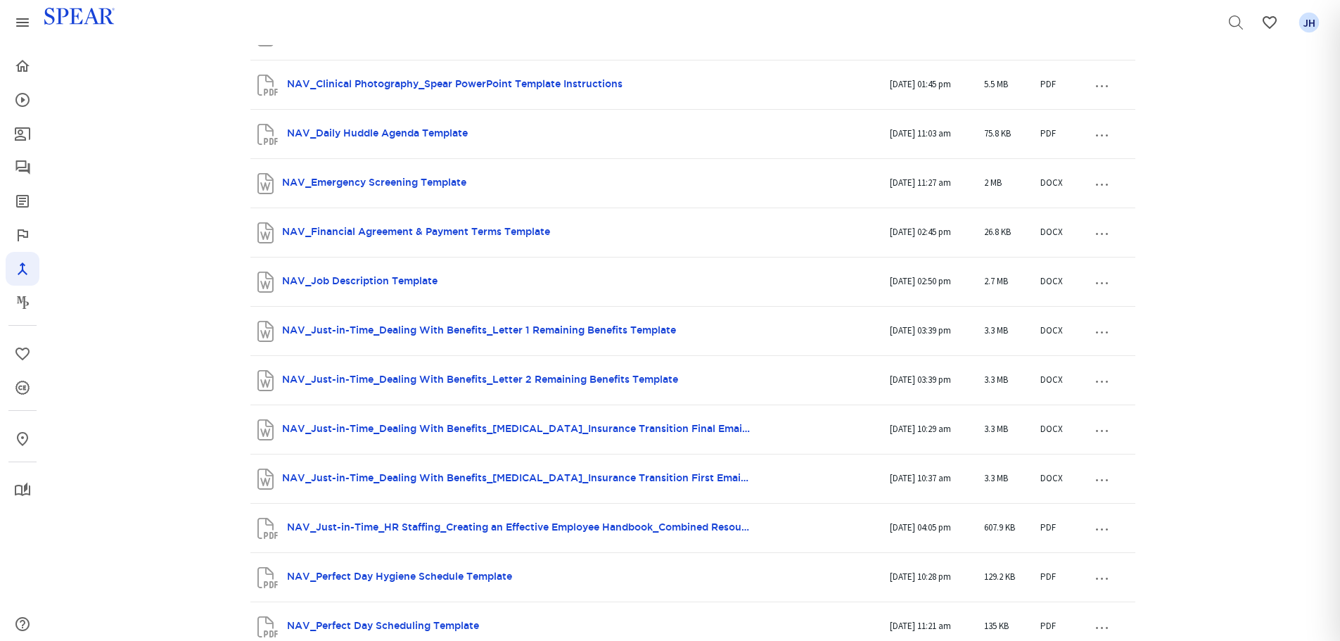
scroll to position [604, 0]
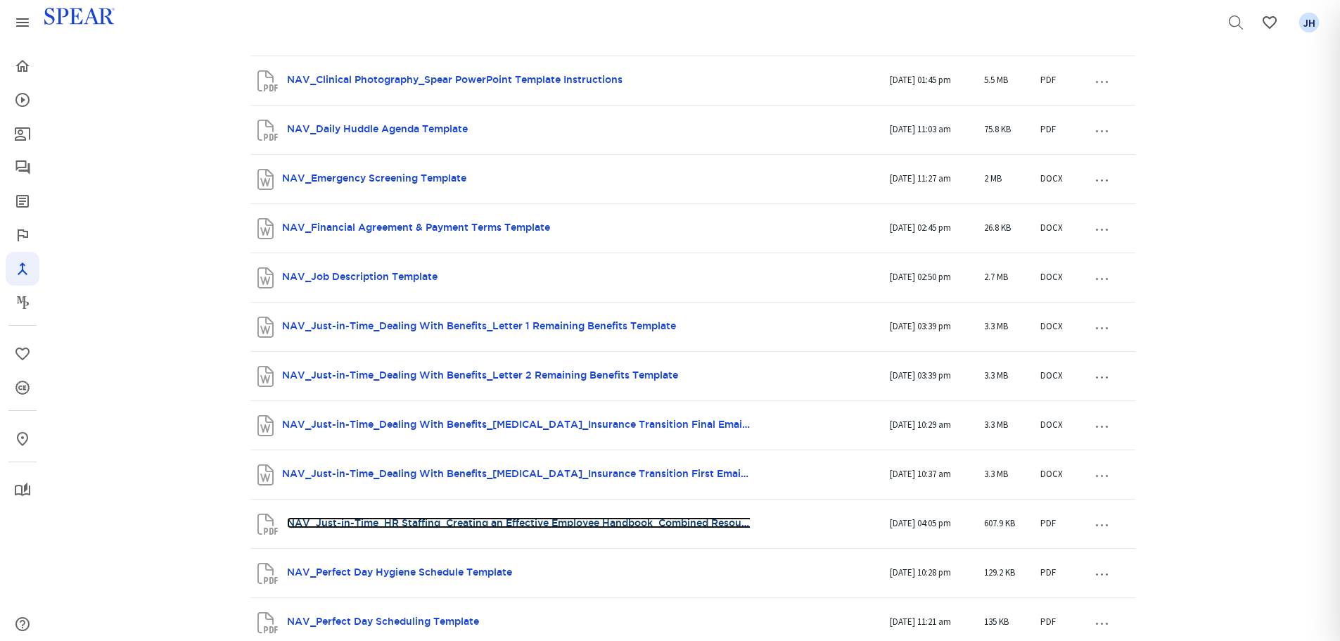
click at [549, 525] on link "NAV_Just-in-Time_HR Staffing_Creating an Effective Employee Handbook_Combined R…" at bounding box center [524, 522] width 475 height 11
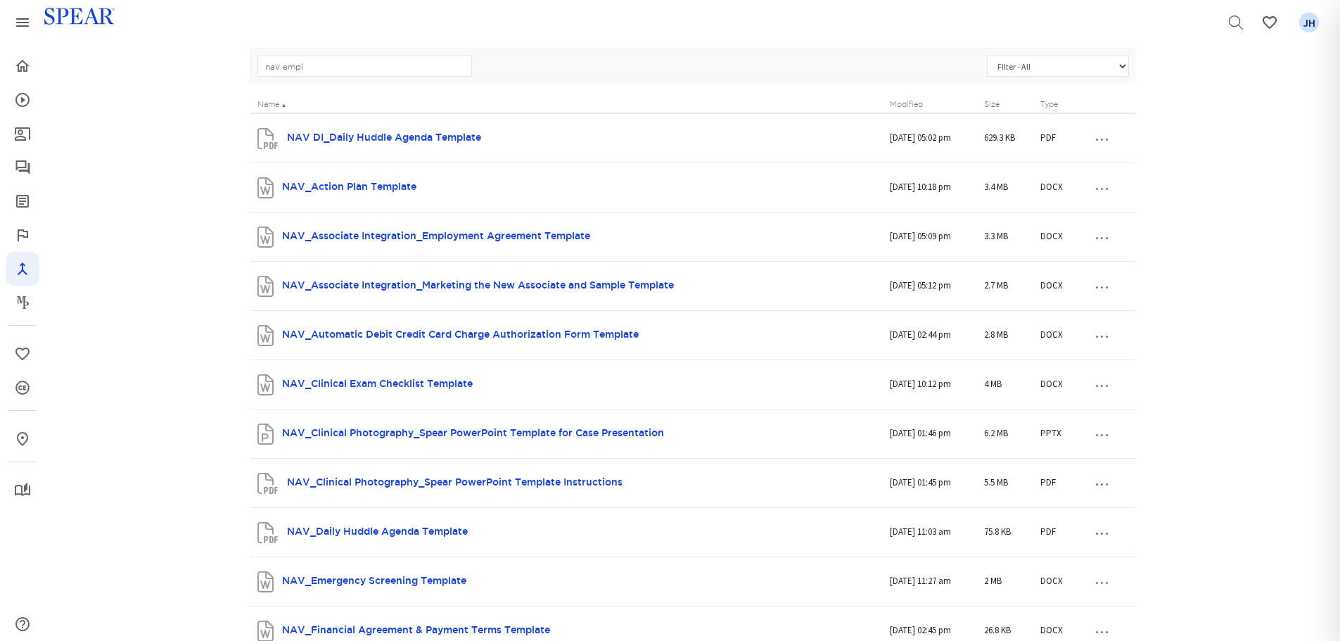
scroll to position [0, 0]
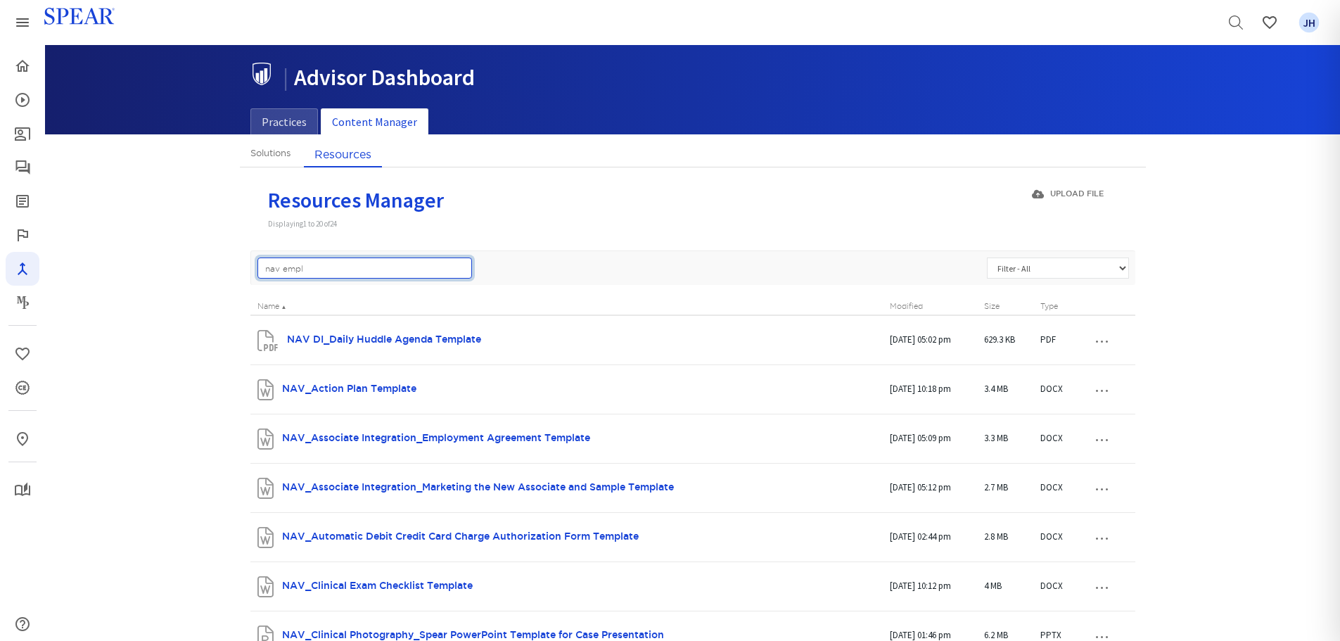
click at [347, 267] on input "nav empl" at bounding box center [364, 267] width 215 height 21
drag, startPoint x: 340, startPoint y: 268, endPoint x: 179, endPoint y: 253, distance: 161.1
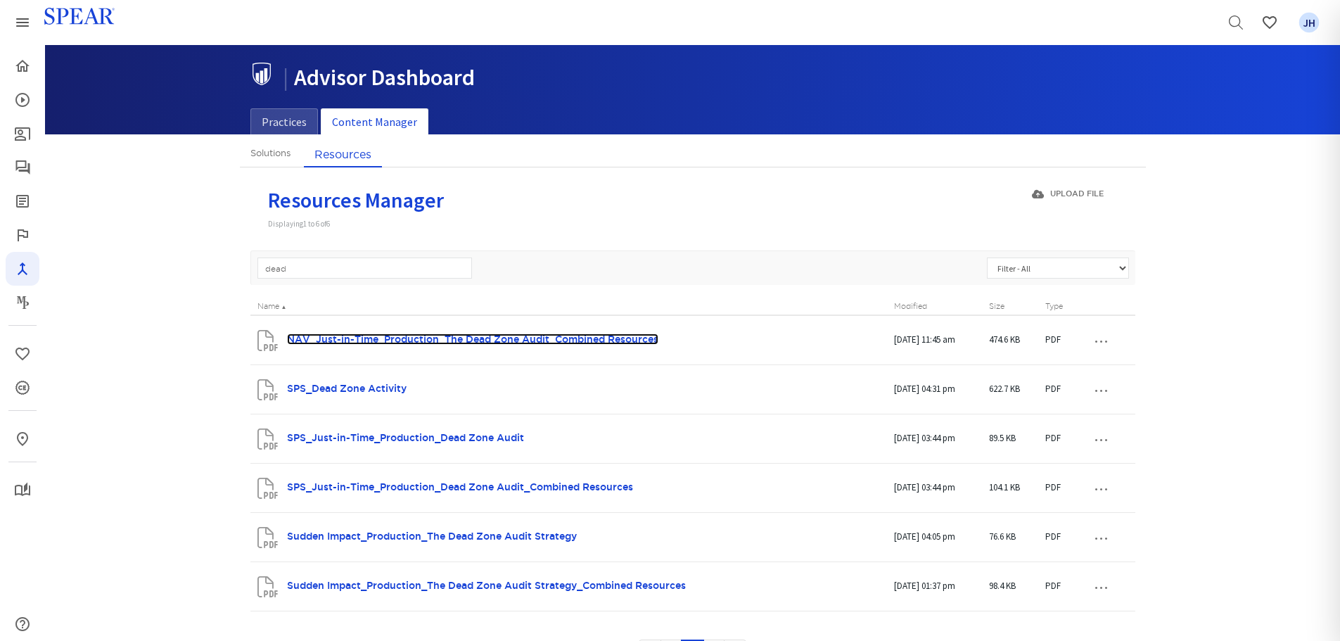
drag, startPoint x: 345, startPoint y: 338, endPoint x: 314, endPoint y: 329, distance: 32.3
click at [345, 337] on link "NAV_Just-in-Time_Production_The Dead Zone Audit_Combined Resources" at bounding box center [472, 338] width 371 height 11
drag, startPoint x: 204, startPoint y: 283, endPoint x: 267, endPoint y: 266, distance: 65.0
click at [241, 278] on div "Solutions Resources Solutions Manager Displaying 1 to 20 of 65 + New Solution P…" at bounding box center [693, 421] width 906 height 560
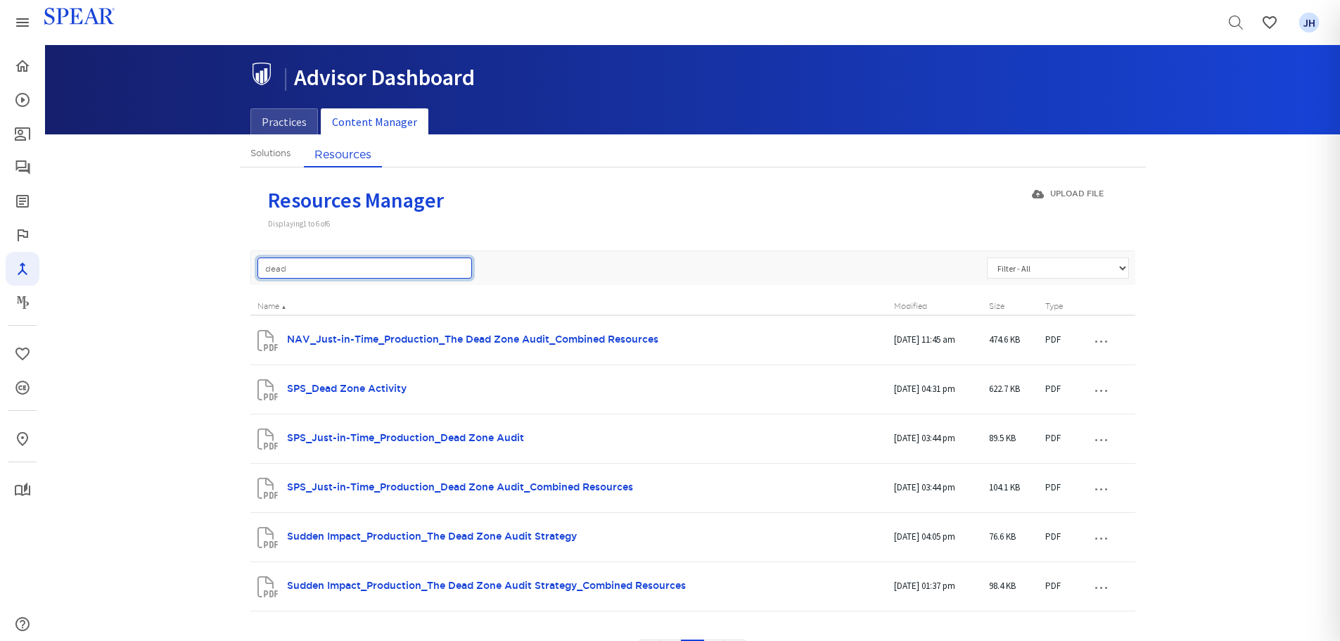
drag, startPoint x: 305, startPoint y: 270, endPoint x: 207, endPoint y: 264, distance: 98.6
click at [207, 264] on div "Solutions Resources Solutions Manager Displaying 1 to 20 of 65 + New Solution P…" at bounding box center [692, 421] width 1295 height 560
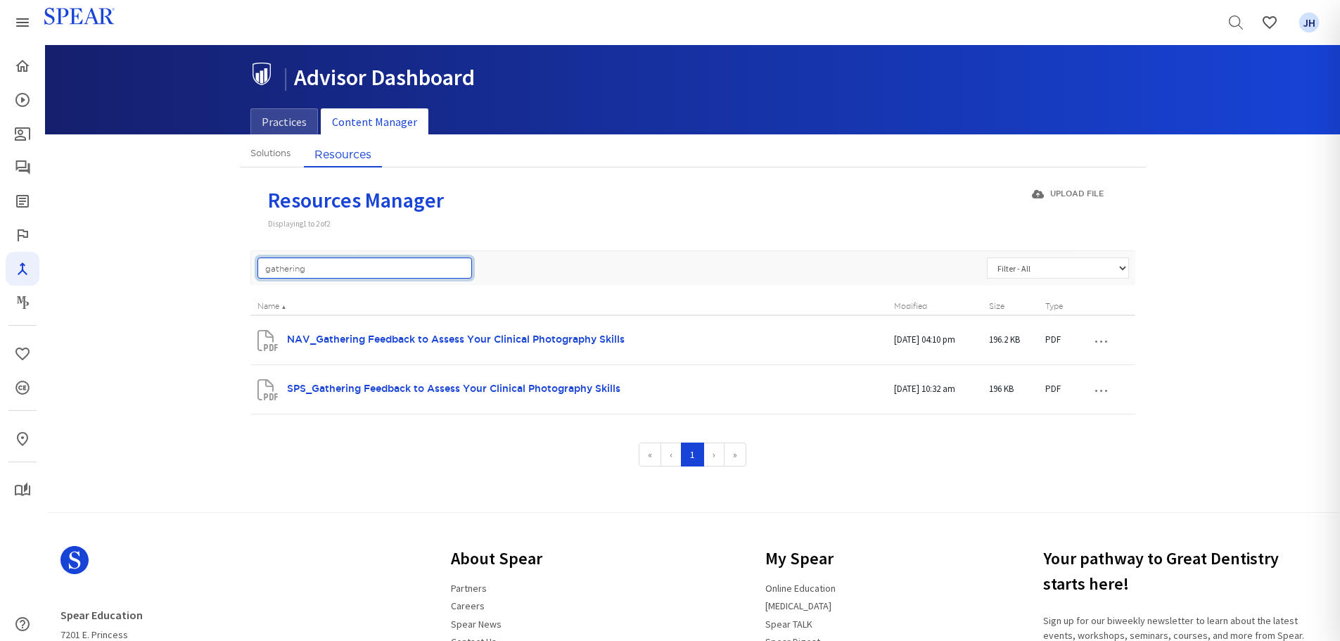
drag, startPoint x: 325, startPoint y: 269, endPoint x: 168, endPoint y: 269, distance: 156.9
click at [168, 269] on div "Solutions Resources Solutions Manager Displaying 1 to 20 of 65 + New Solution P…" at bounding box center [692, 322] width 1295 height 363
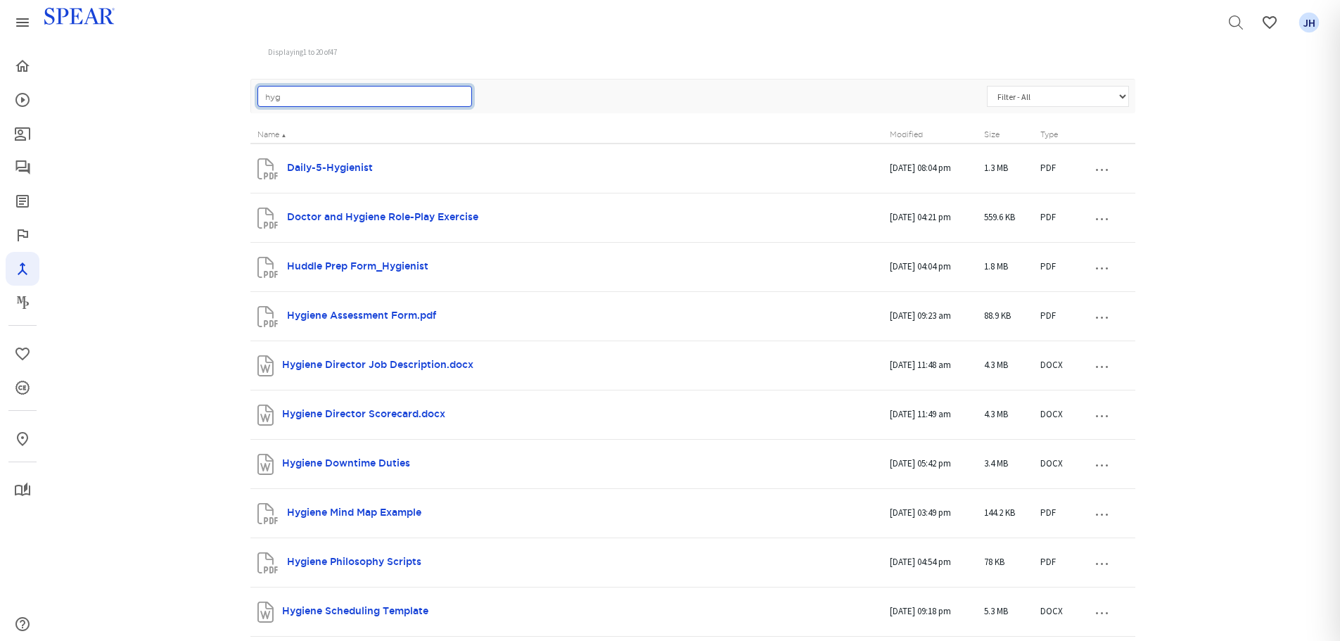
scroll to position [159, 0]
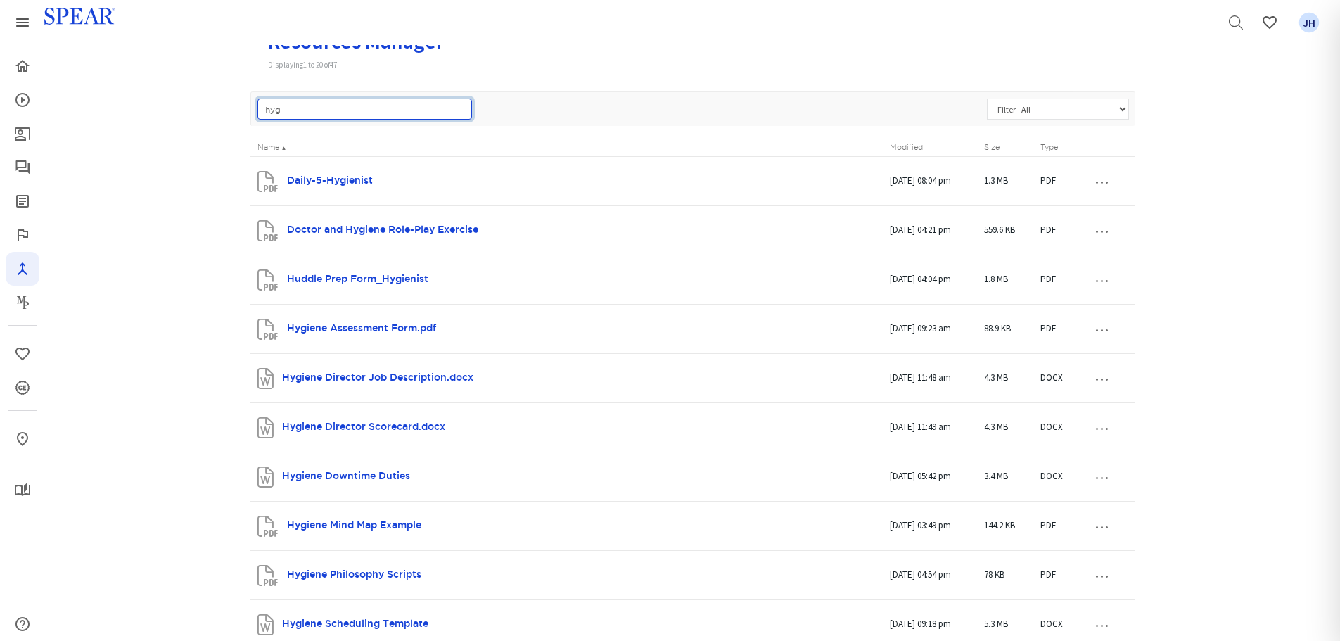
click at [296, 112] on input "hyg" at bounding box center [364, 108] width 215 height 21
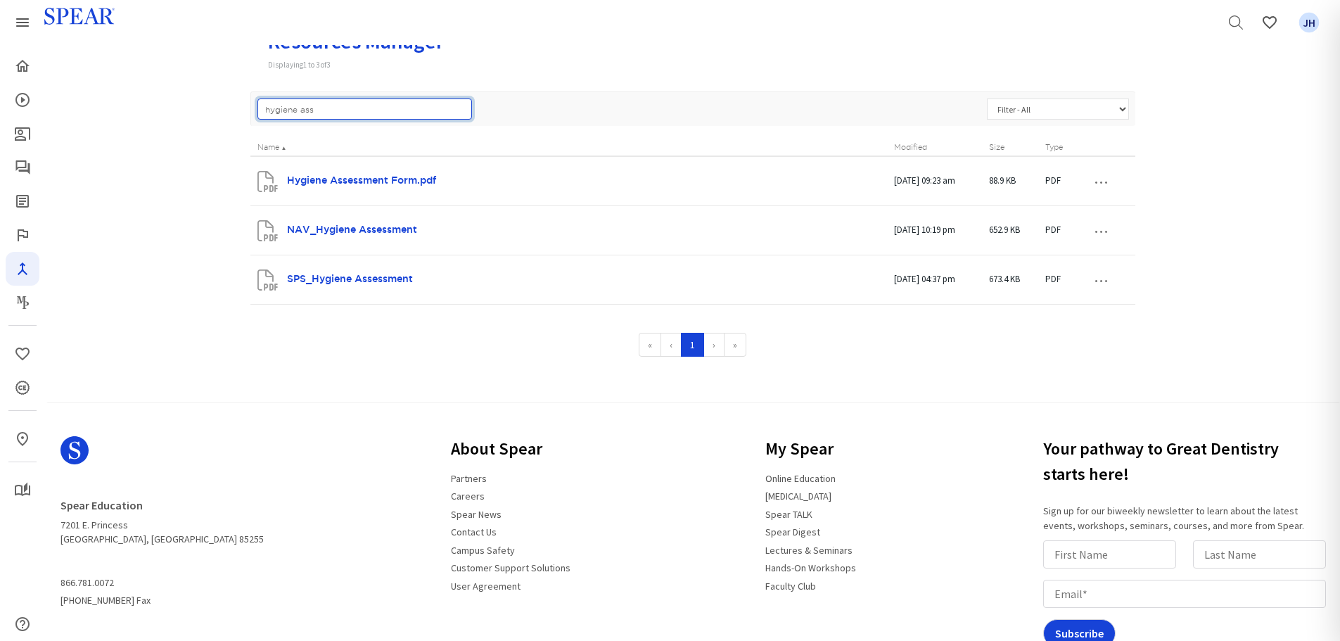
drag, startPoint x: 319, startPoint y: 110, endPoint x: 186, endPoint y: 106, distance: 133.0
click at [186, 106] on div "Solutions Resources Solutions Manager Displaying 1 to 20 of 65 + New Solution P…" at bounding box center [692, 188] width 1295 height 412
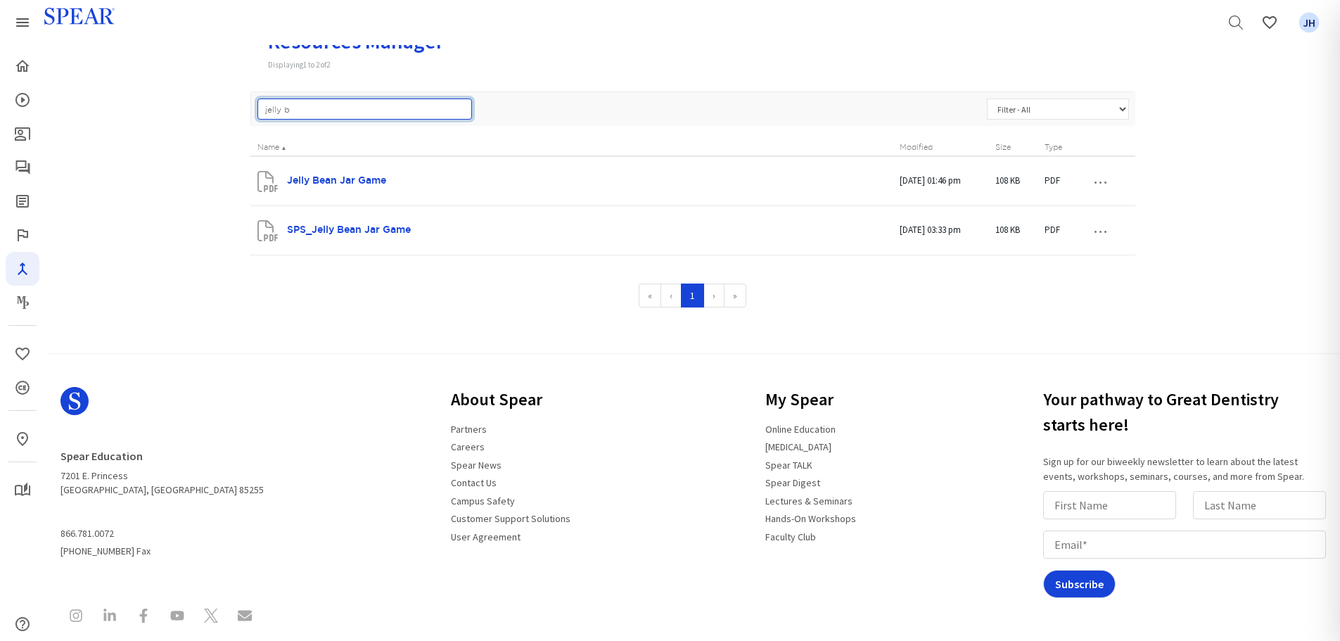
drag, startPoint x: 300, startPoint y: 113, endPoint x: 237, endPoint y: 89, distance: 66.8
click at [230, 108] on div "Solutions Resources Solutions Manager Displaying 1 to 20 of 65 + New Solution P…" at bounding box center [692, 163] width 1295 height 363
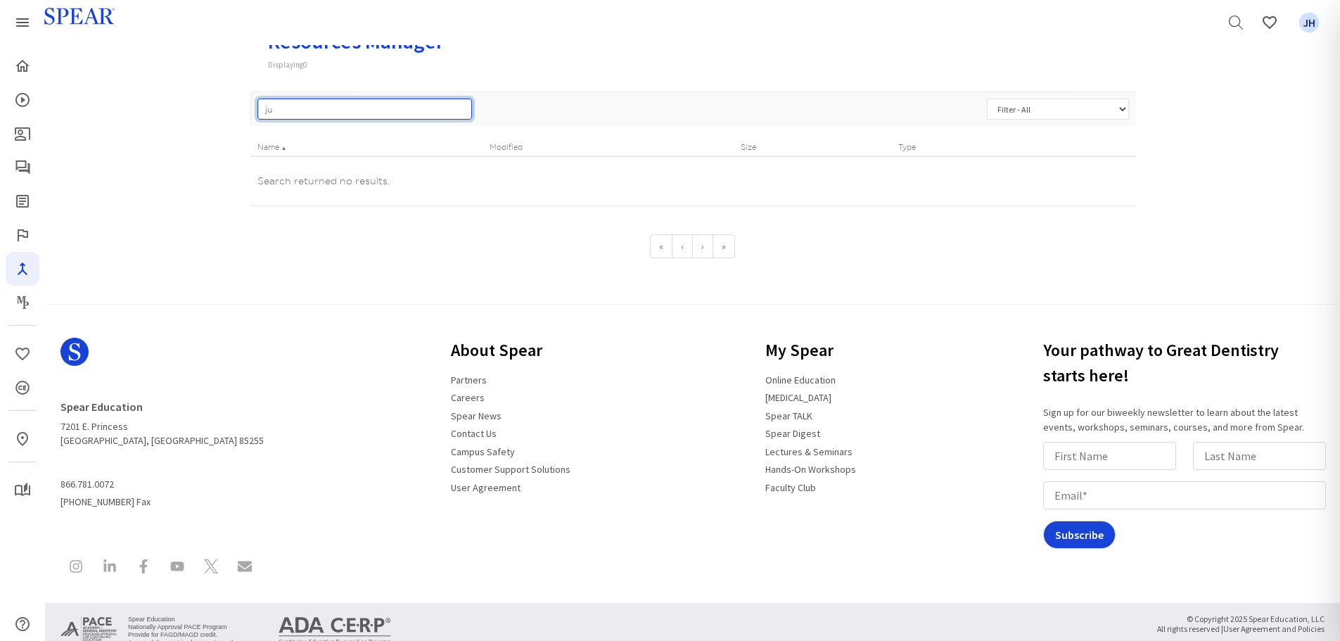
type input "j"
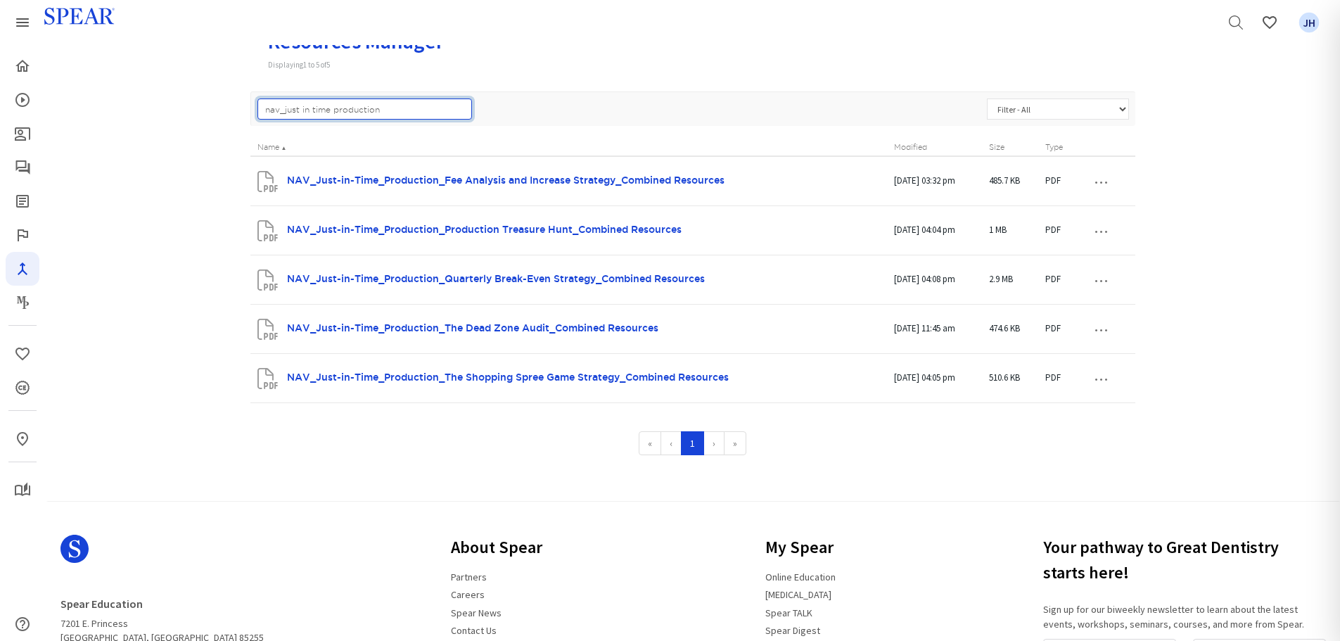
click at [397, 110] on input "nav_just in time production" at bounding box center [364, 108] width 215 height 21
drag, startPoint x: 401, startPoint y: 103, endPoint x: 191, endPoint y: 102, distance: 210.3
click at [191, 102] on div "Solutions Resources Solutions Manager Displaying 1 to 20 of 65 + New Solution P…" at bounding box center [692, 237] width 1295 height 511
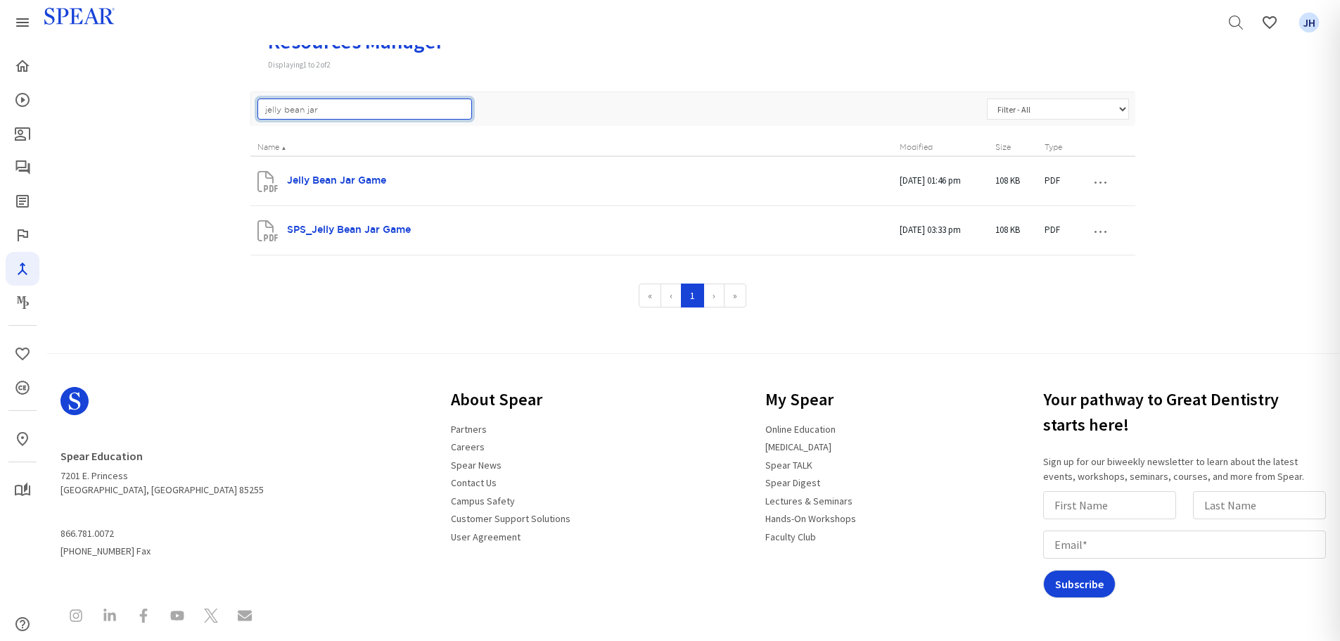
drag, startPoint x: 331, startPoint y: 109, endPoint x: 149, endPoint y: 107, distance: 181.5
click at [149, 107] on div "Solutions Resources Solutions Manager Displaying 1 to 20 of 65 + New Solution P…" at bounding box center [692, 163] width 1295 height 363
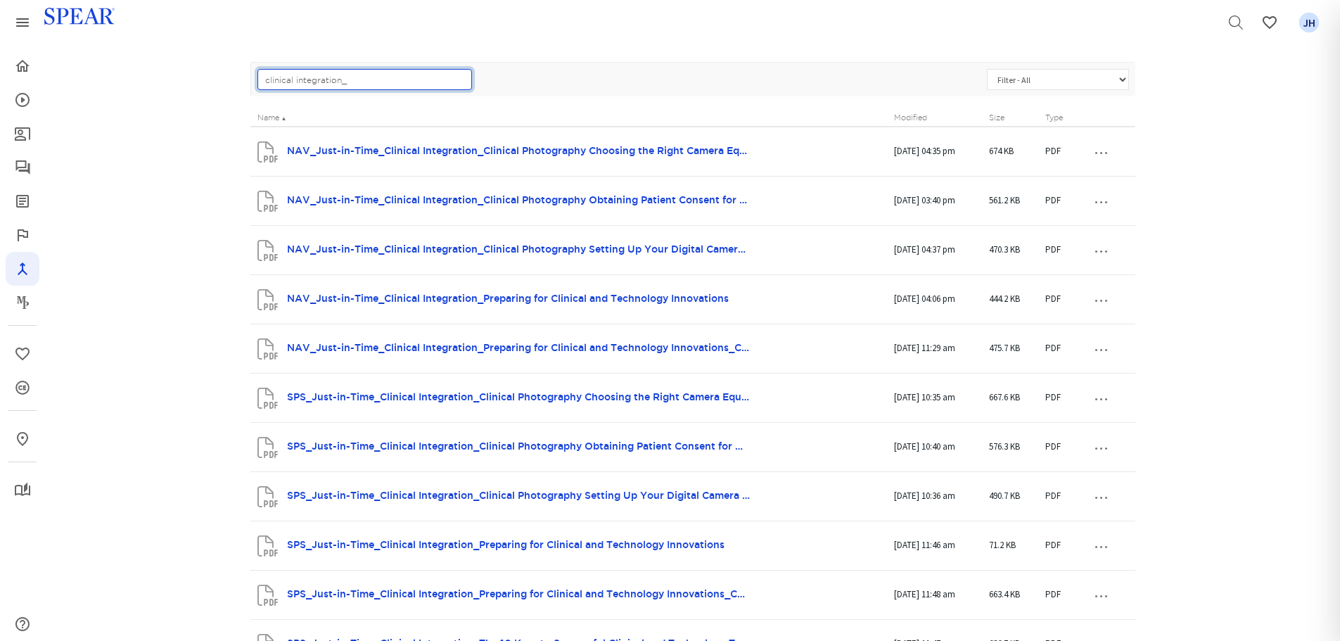
scroll to position [187, 0]
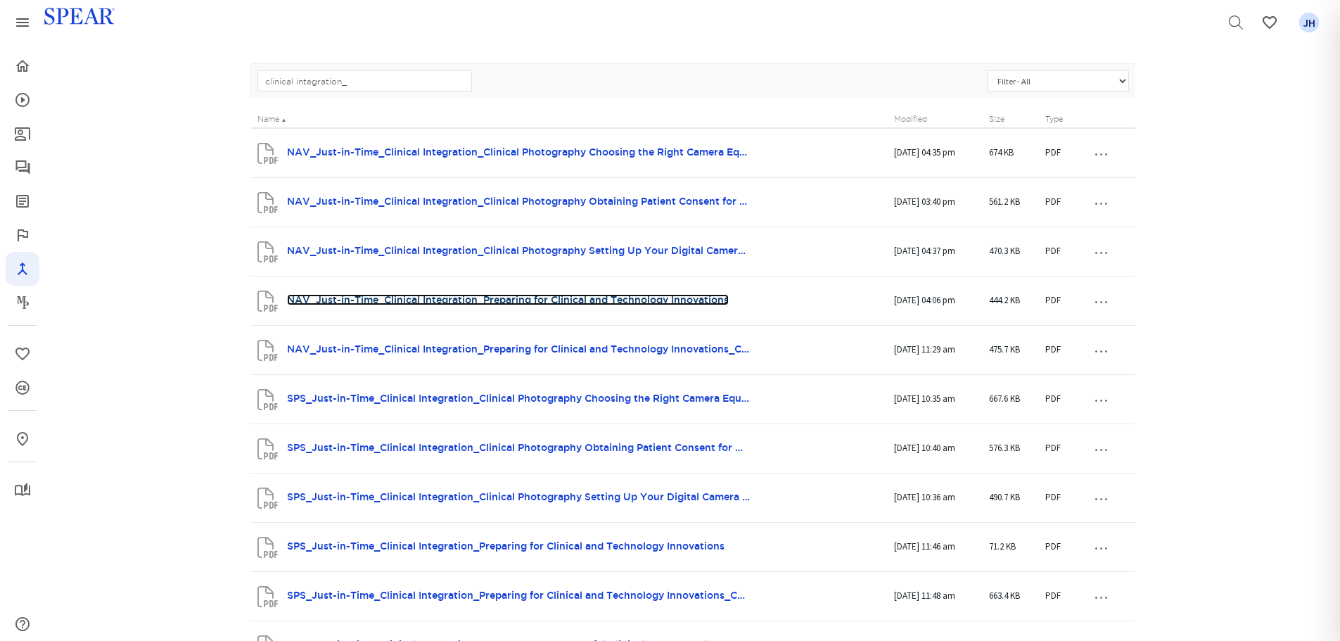
click at [574, 297] on link "NAV_Just-in-Time_Clinical Integration_Preparing for Clinical and Technology Inn…" at bounding box center [508, 299] width 442 height 11
click at [638, 303] on link "NAV_Just-in-Time_Clinical Integration_Preparing for Clinical and Technology Inn…" at bounding box center [508, 299] width 442 height 11
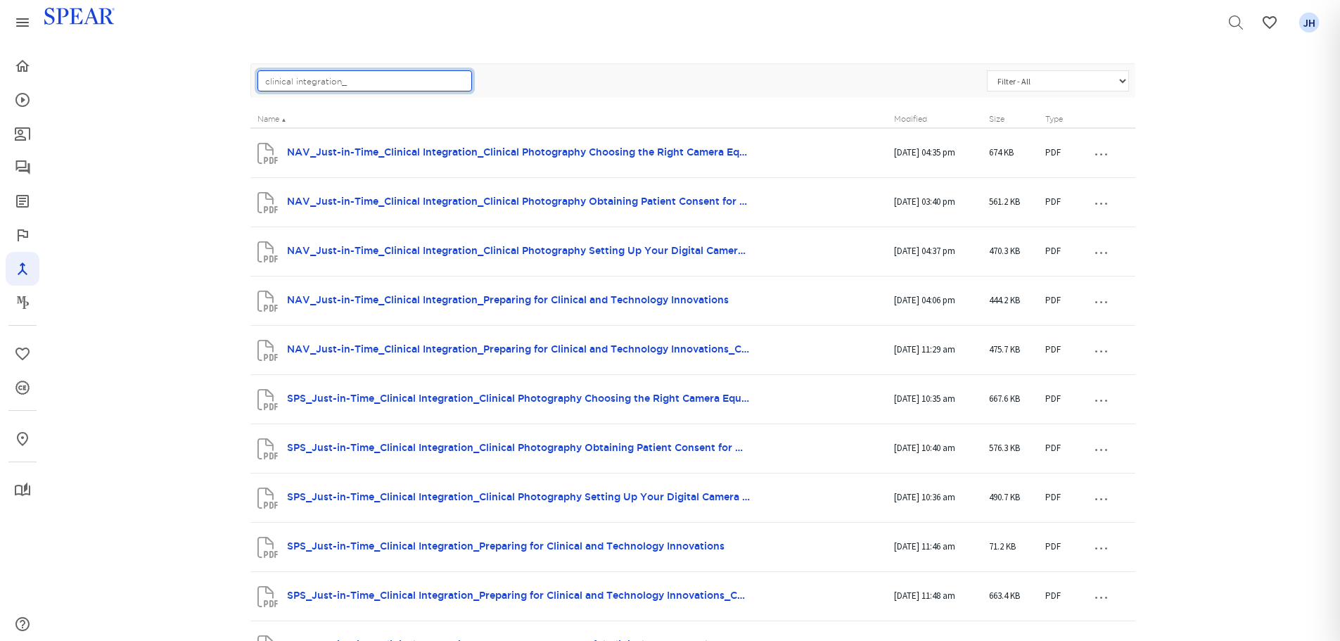
drag, startPoint x: 366, startPoint y: 77, endPoint x: 220, endPoint y: 79, distance: 146.3
click at [220, 79] on div "Solutions Resources Solutions Manager Displaying 1 to 20 of 65 + New Solution P…" at bounding box center [692, 357] width 1295 height 806
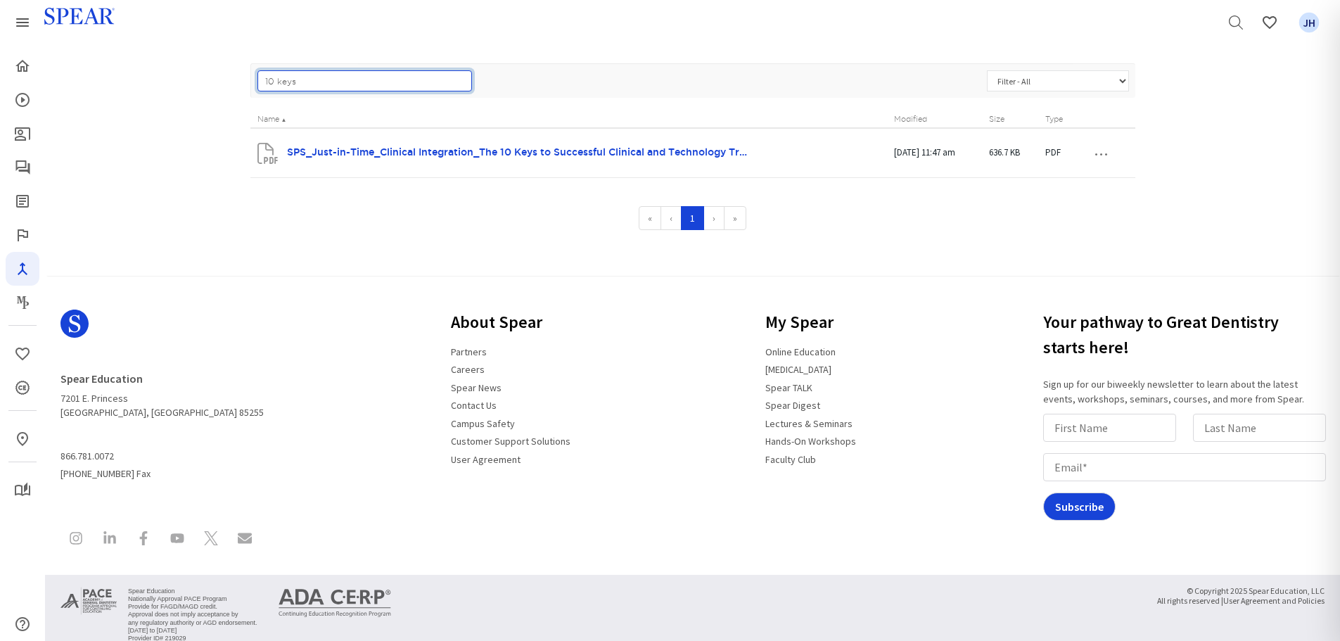
drag, startPoint x: 298, startPoint y: 84, endPoint x: 256, endPoint y: 82, distance: 41.6
click at [256, 82] on div "10 keys" at bounding box center [364, 80] width 219 height 21
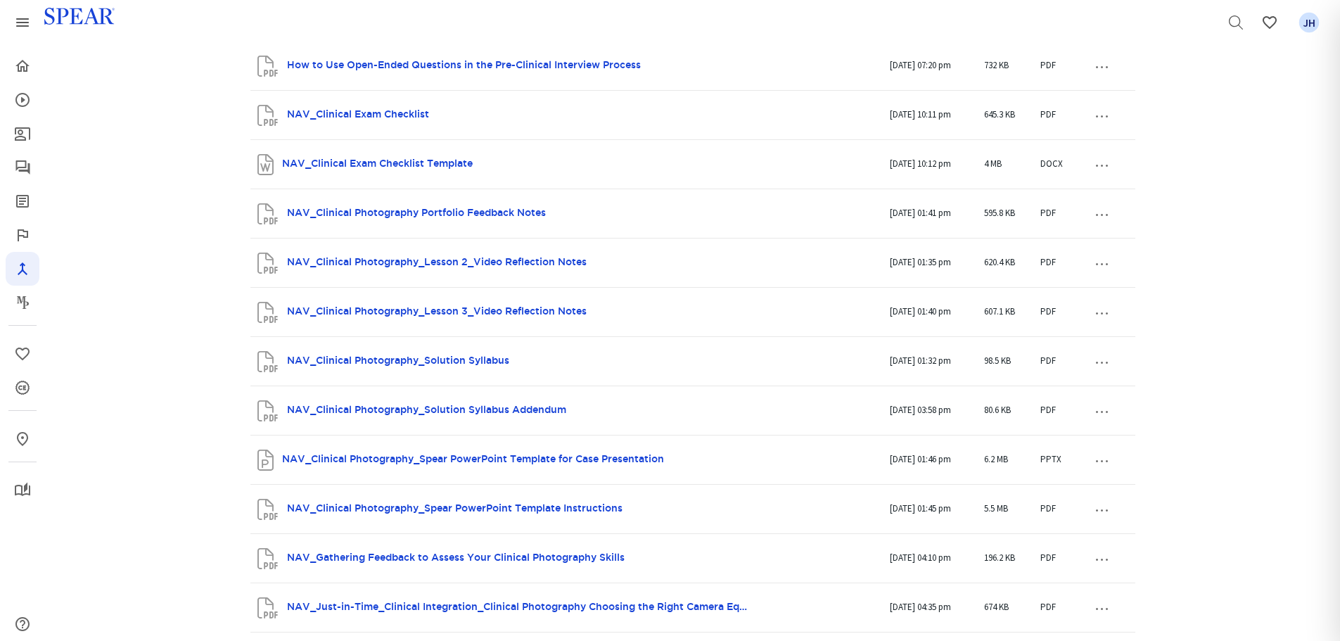
scroll to position [378, 0]
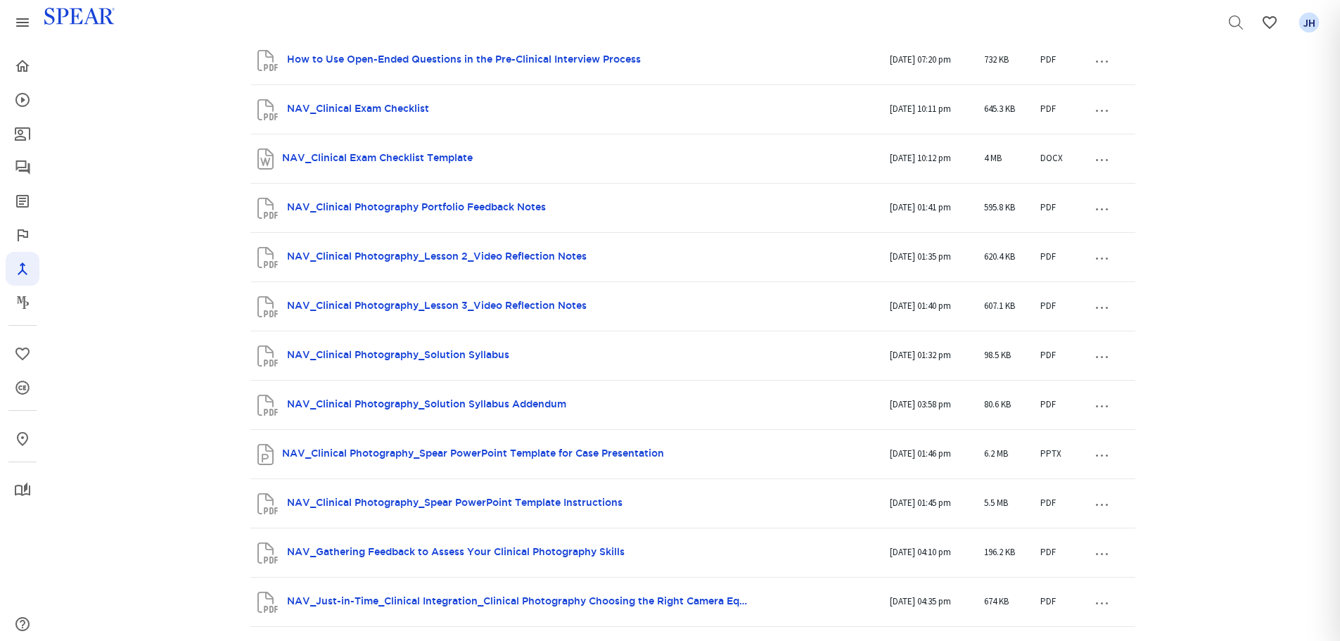
drag, startPoint x: 1339, startPoint y: 158, endPoint x: 1341, endPoint y: 224, distance: 66.9
click at [1340, 224] on html "Search Favorites My Profile JH Search Spear All Education Events Resources Home…" at bounding box center [670, 515] width 1340 height 1786
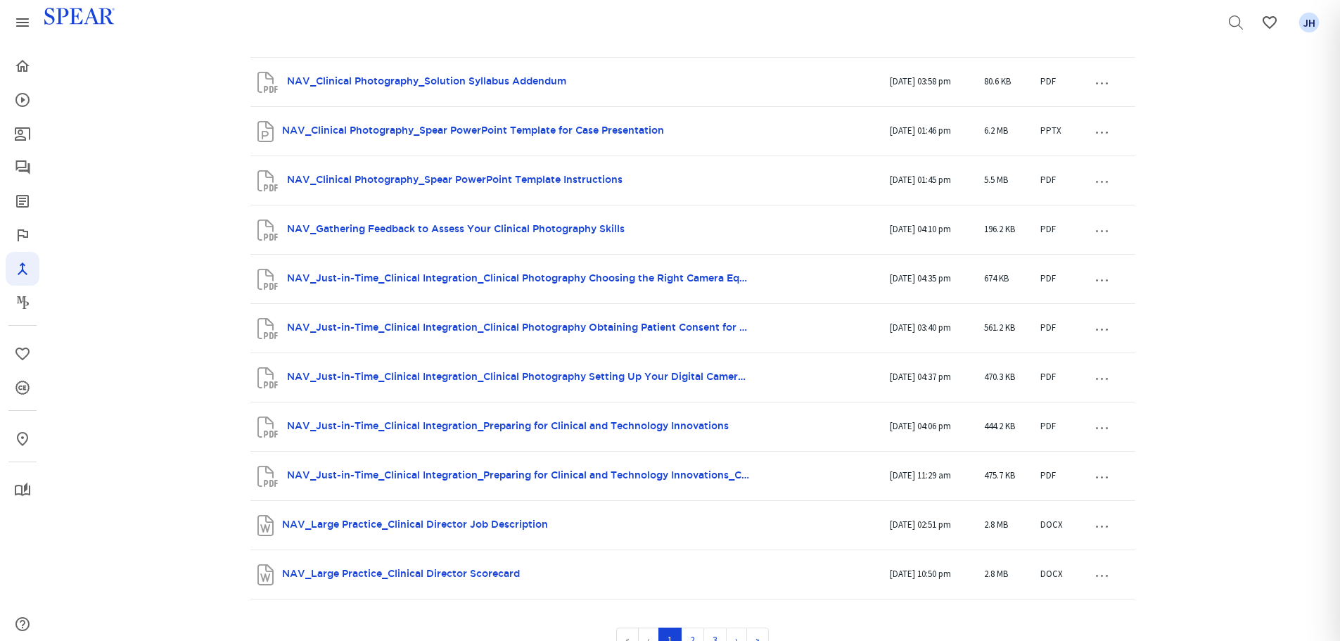
scroll to position [710, 0]
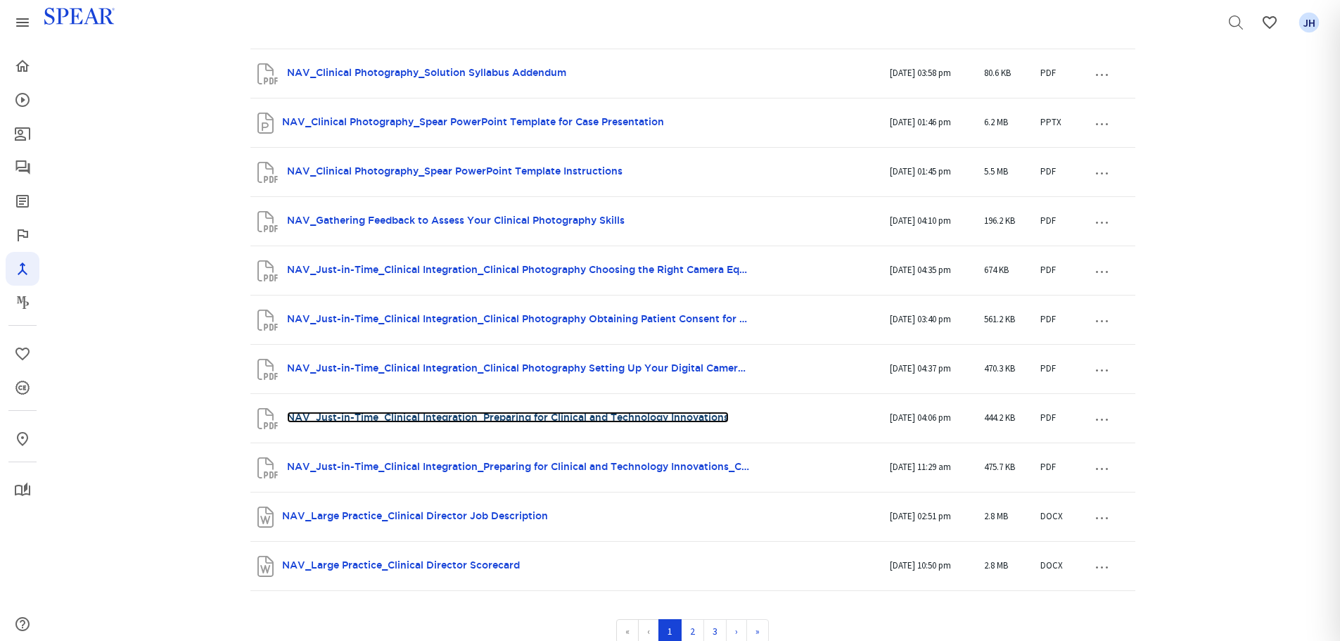
click at [444, 415] on link "NAV_Just-in-Time_Clinical Integration_Preparing for Clinical and Technology Inn…" at bounding box center [508, 416] width 442 height 11
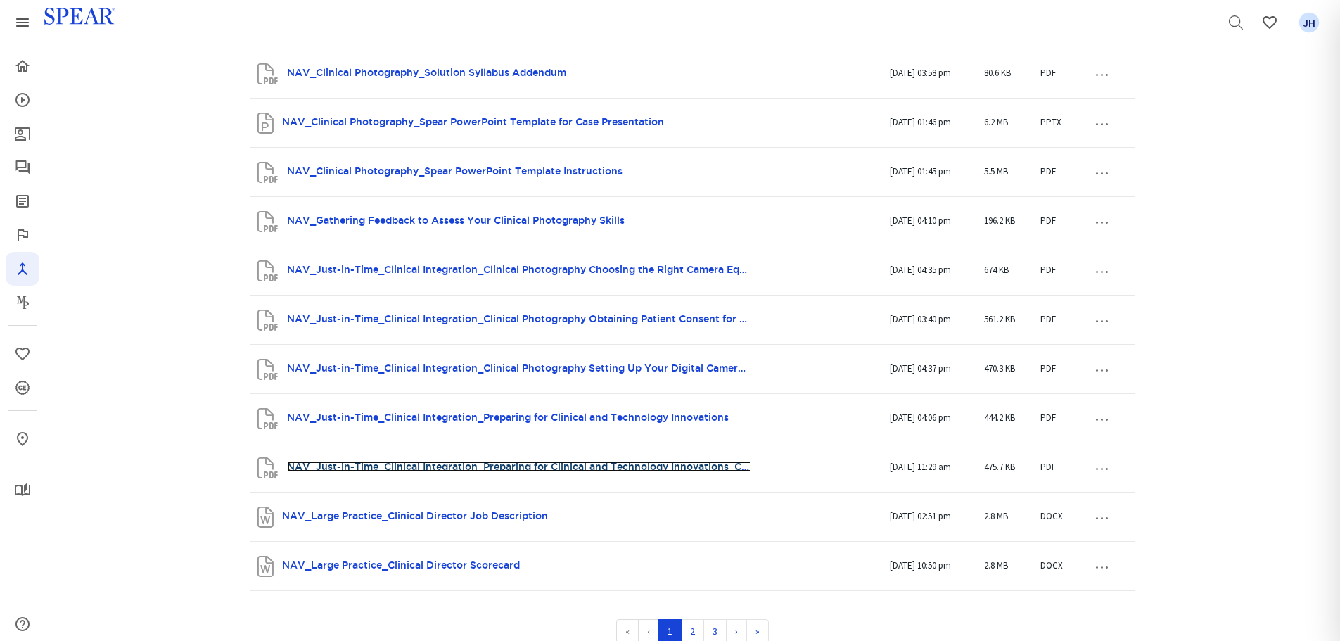
click at [651, 466] on link "NAV_Just-in-Time_Clinical Integration_Preparing for Clinical and Technology Inn…" at bounding box center [562, 466] width 551 height 11
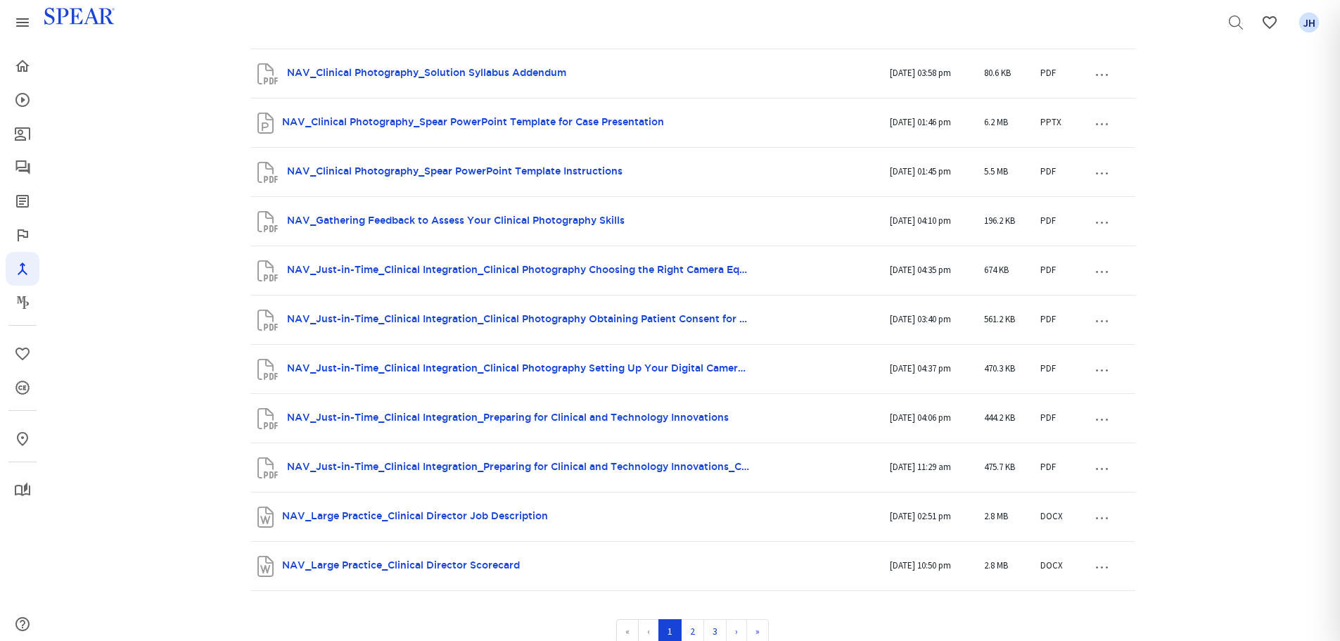
click at [1100, 419] on button "…" at bounding box center [1101, 418] width 31 height 23
click at [1076, 466] on link "Edit / Replace" at bounding box center [1071, 462] width 111 height 18
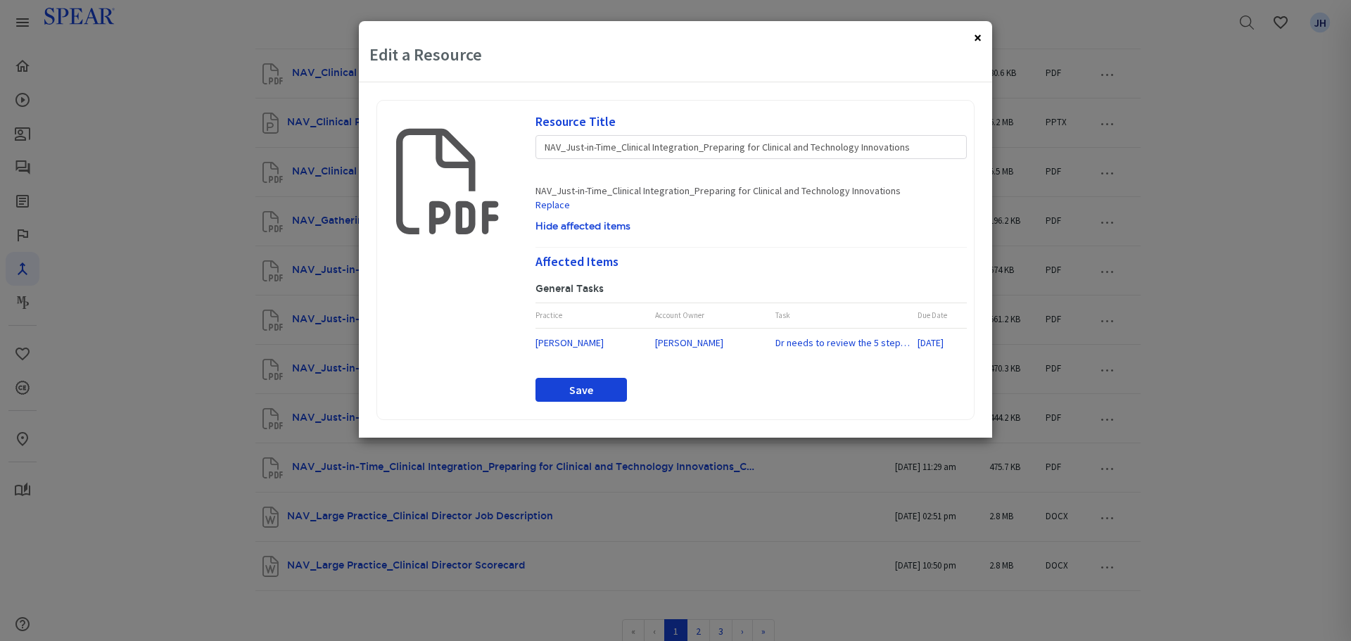
click at [974, 39] on button "×" at bounding box center [978, 37] width 8 height 15
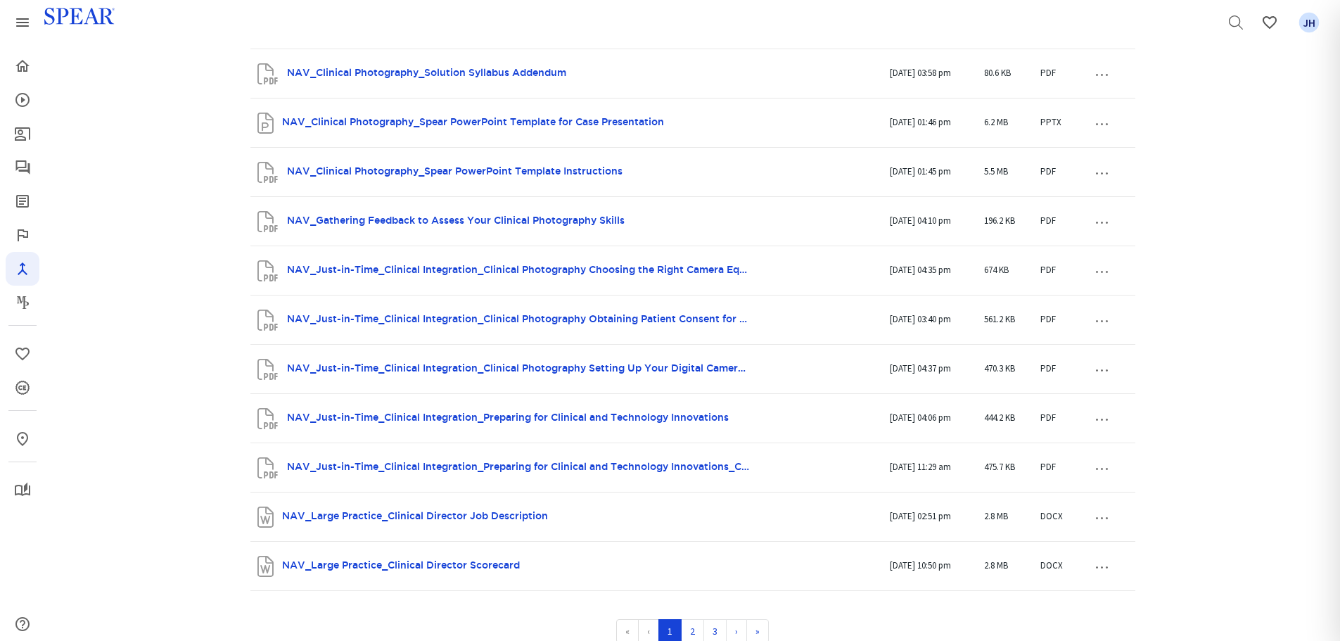
click at [1096, 419] on button "…" at bounding box center [1101, 418] width 31 height 23
click at [1057, 485] on link "Delete" at bounding box center [1071, 480] width 111 height 18
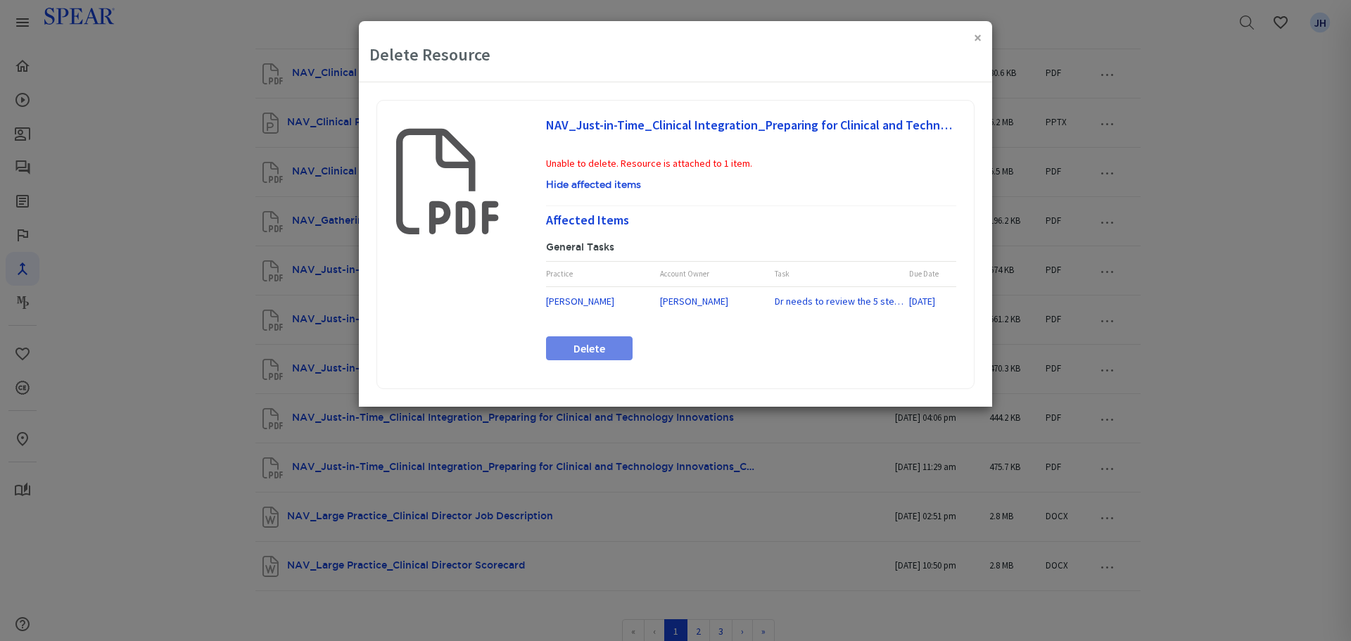
click at [607, 347] on div "Delete" at bounding box center [589, 348] width 87 height 24
click at [976, 42] on button "×" at bounding box center [978, 37] width 8 height 15
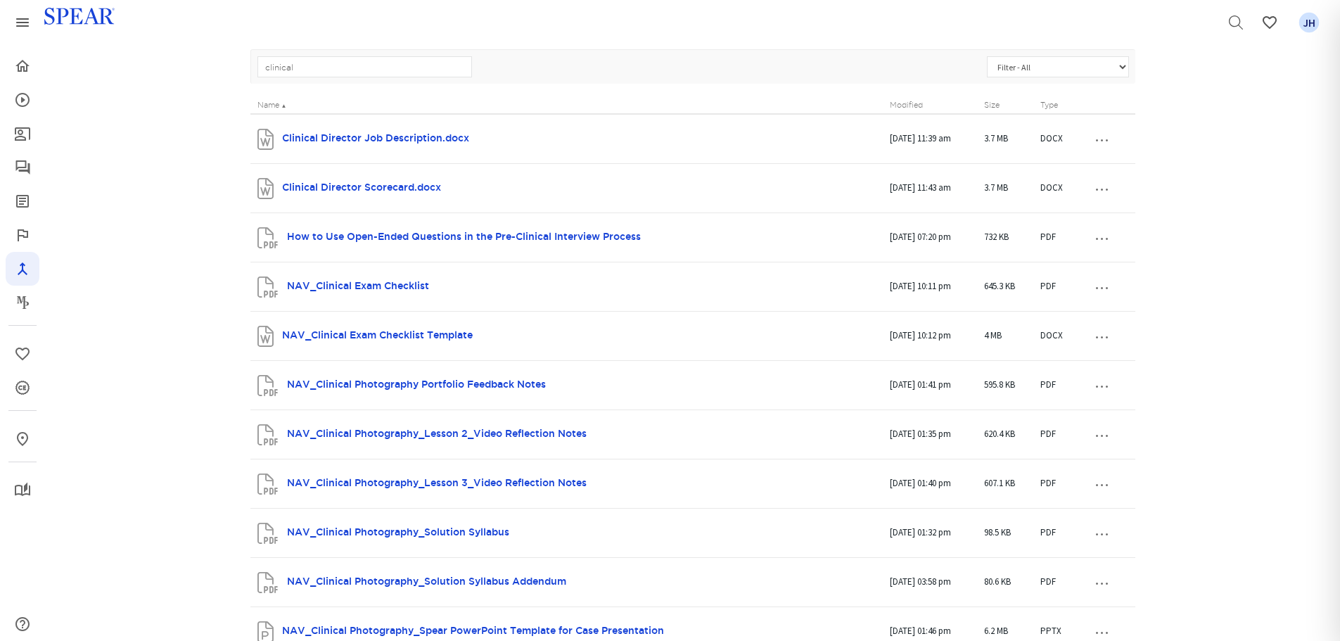
scroll to position [0, 0]
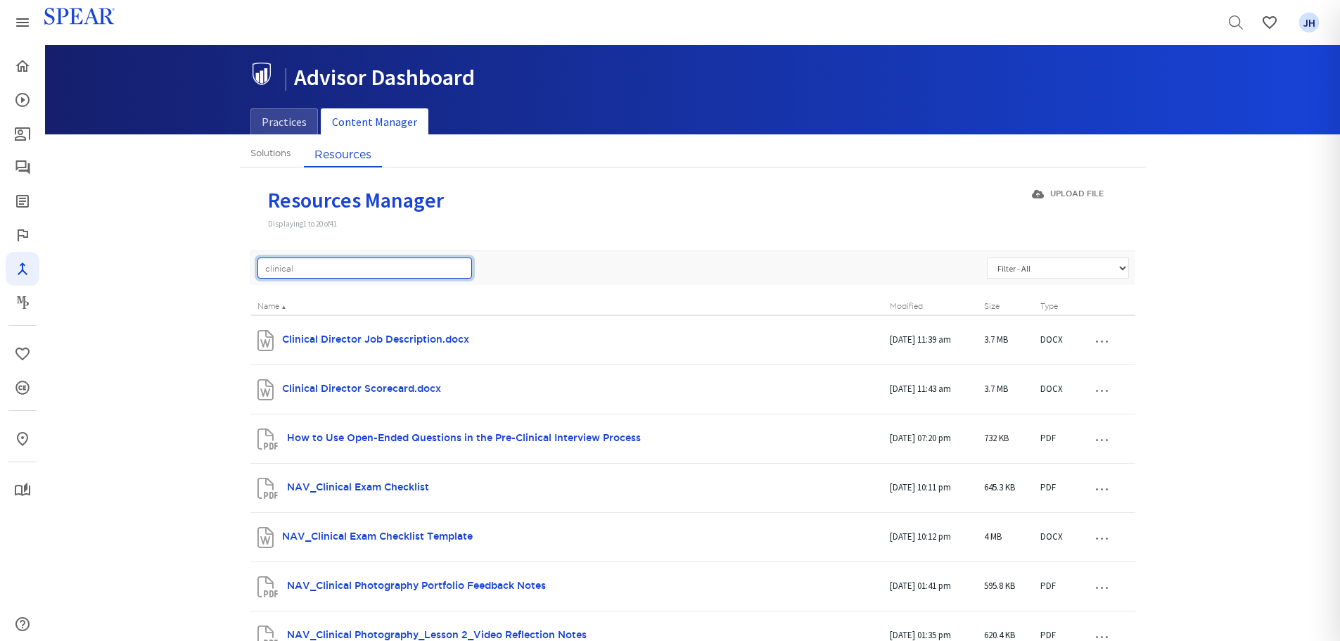
drag, startPoint x: 351, startPoint y: 265, endPoint x: 110, endPoint y: 275, distance: 240.8
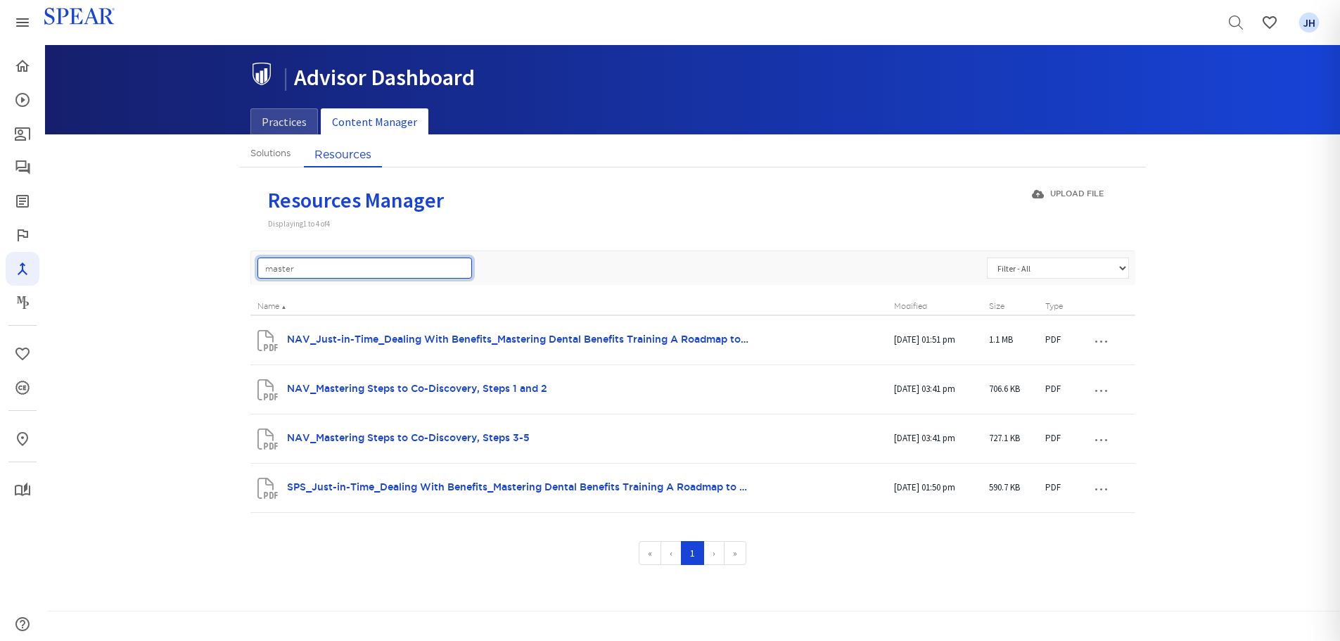
drag, startPoint x: 316, startPoint y: 271, endPoint x: 204, endPoint y: 277, distance: 112.0
click at [204, 277] on div "Solutions Resources Solutions Manager Displaying 1 to 20 of 65 + New Solution P…" at bounding box center [692, 371] width 1295 height 461
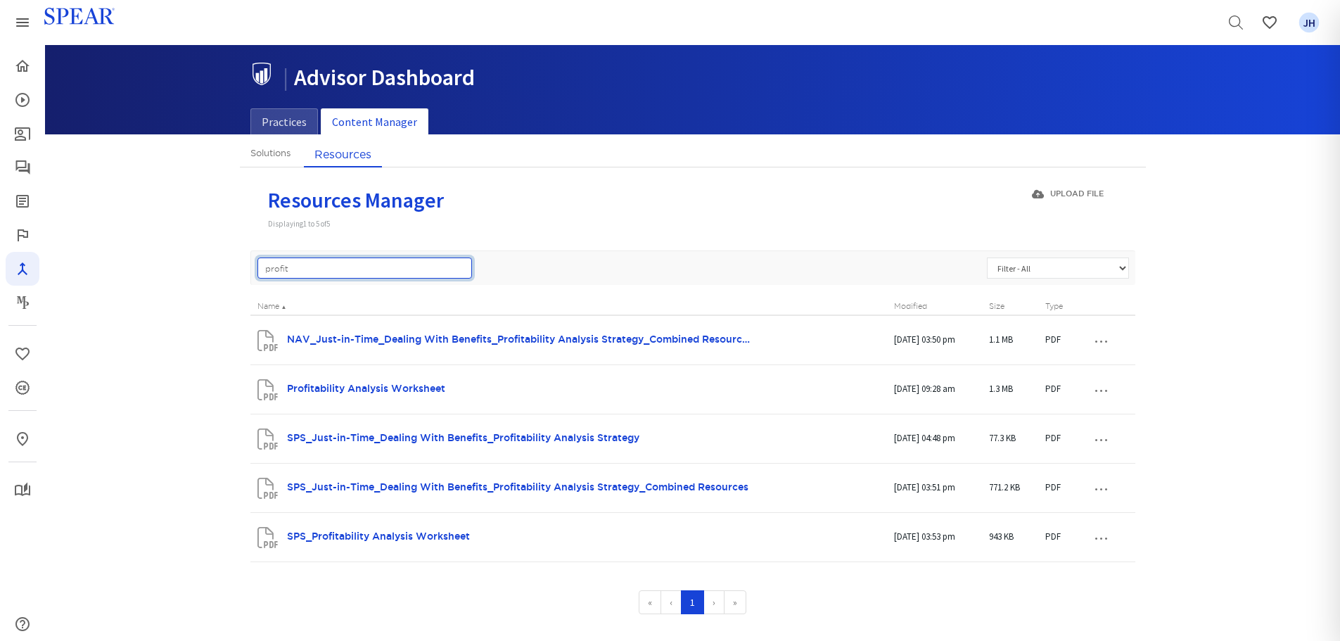
drag, startPoint x: 304, startPoint y: 262, endPoint x: 210, endPoint y: 278, distance: 95.6
click at [210, 278] on div "Solutions Resources Solutions Manager Displaying 1 to 20 of 65 + New Solution P…" at bounding box center [692, 396] width 1295 height 511
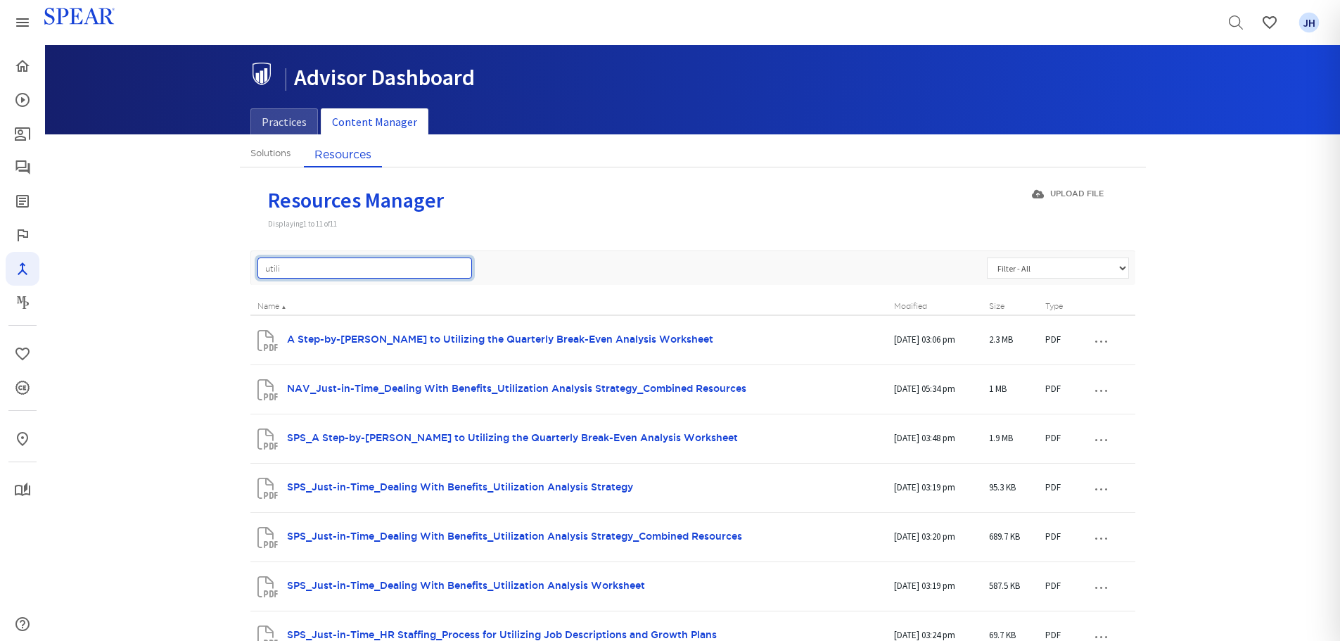
click at [196, 278] on div "Solutions Resources Solutions Manager Displaying 1 to 20 of 65 + New Solution P…" at bounding box center [692, 544] width 1295 height 806
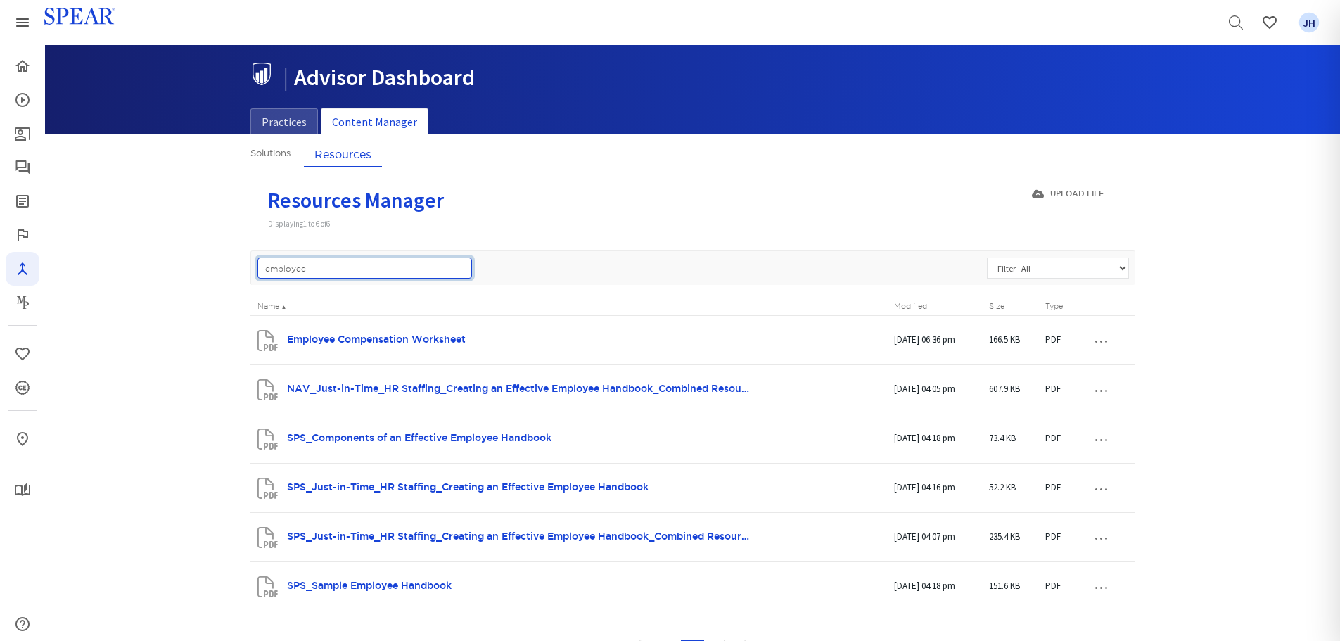
drag, startPoint x: 328, startPoint y: 272, endPoint x: 122, endPoint y: 271, distance: 206.8
click at [122, 271] on div "Solutions Resources Solutions Manager Displaying 1 to 20 of 65 + New Solution P…" at bounding box center [692, 421] width 1295 height 560
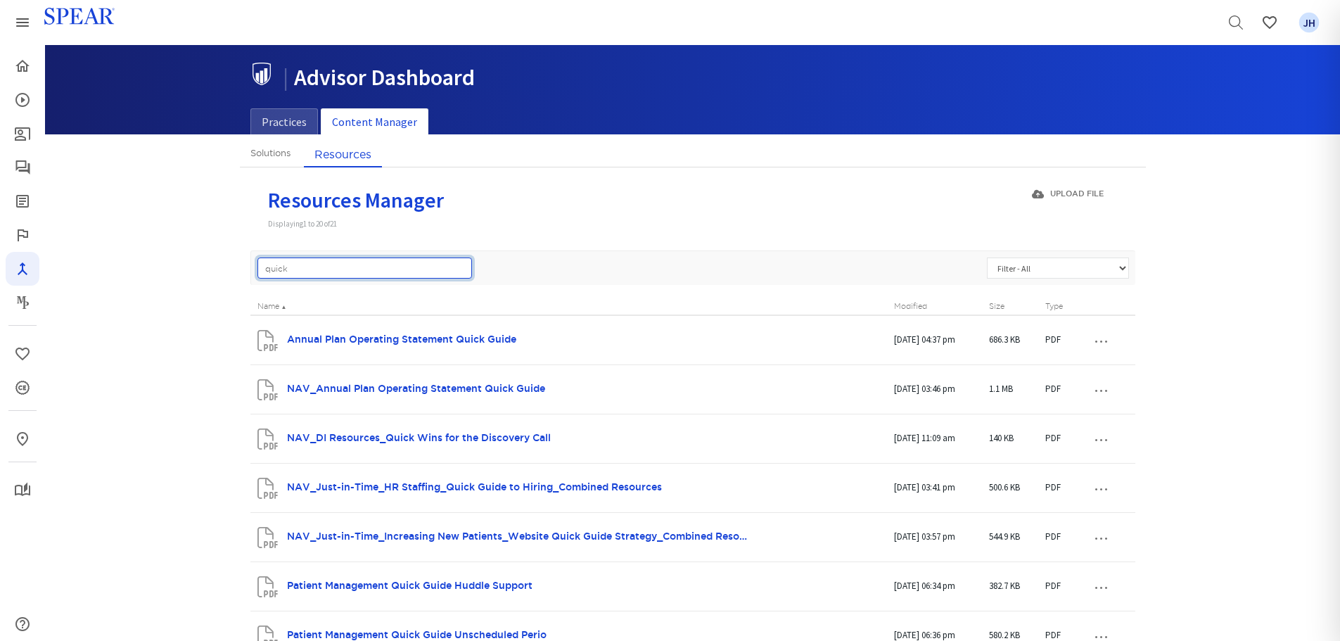
drag, startPoint x: 312, startPoint y: 270, endPoint x: 92, endPoint y: 279, distance: 219.7
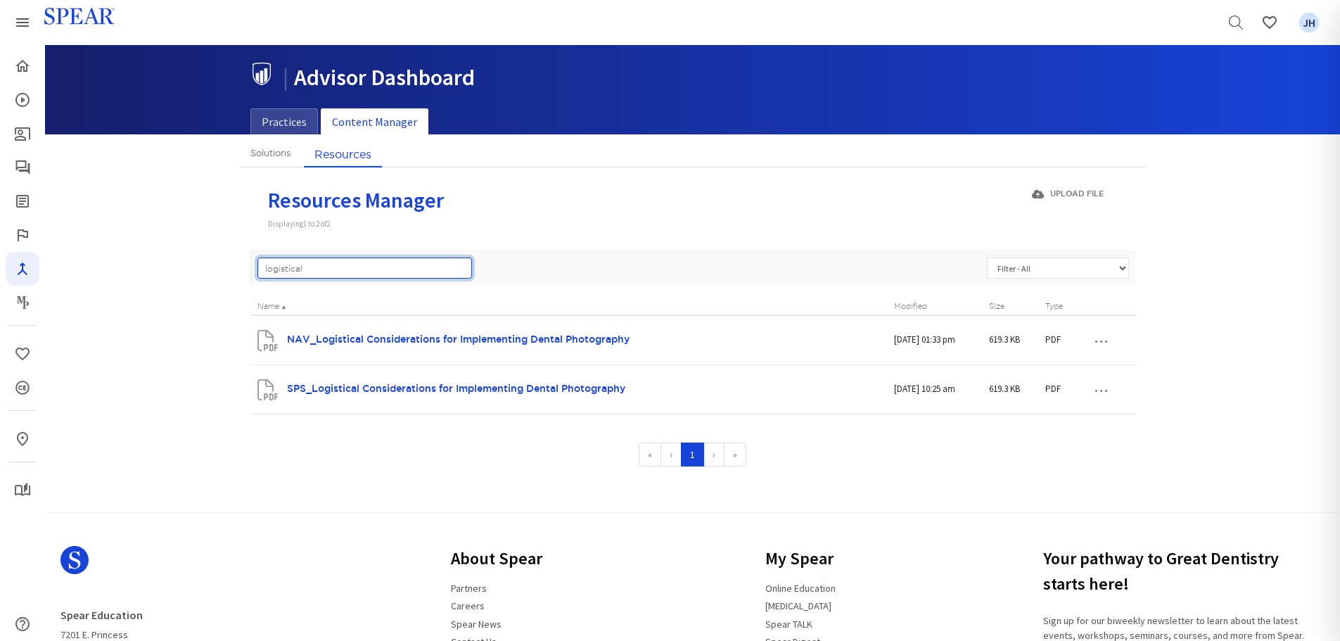
type input "logistical"
